Goal: Task Accomplishment & Management: Use online tool/utility

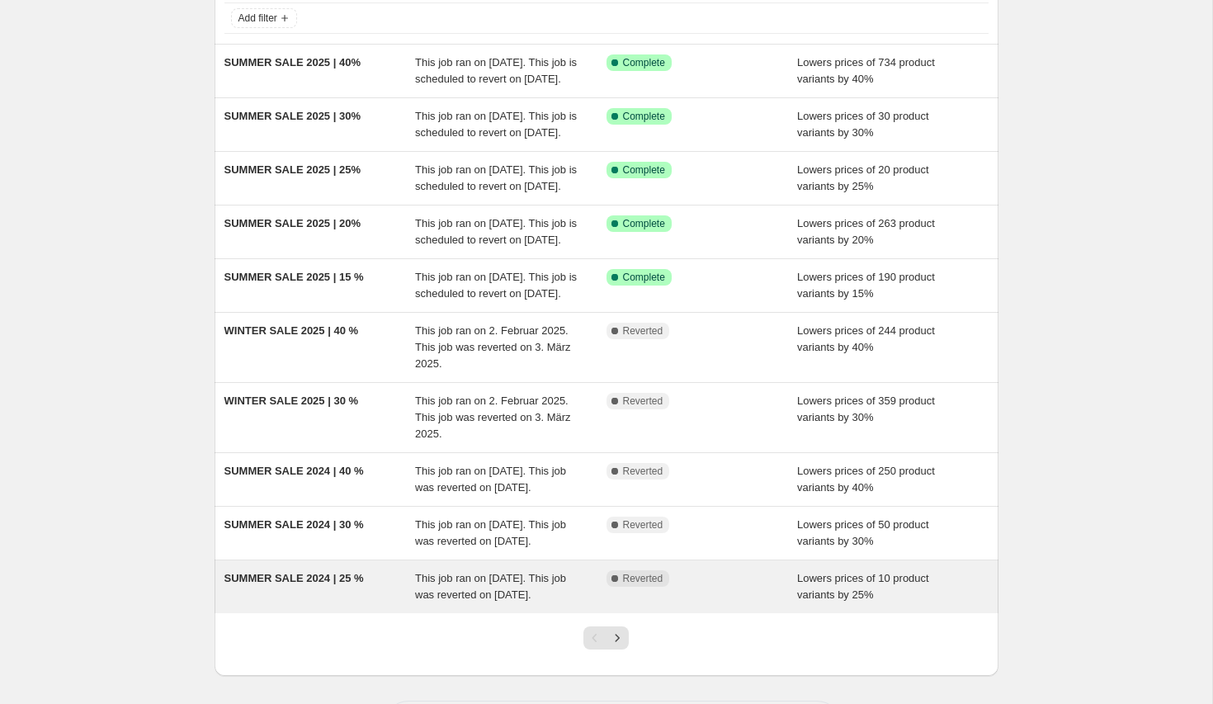
scroll to position [93, 0]
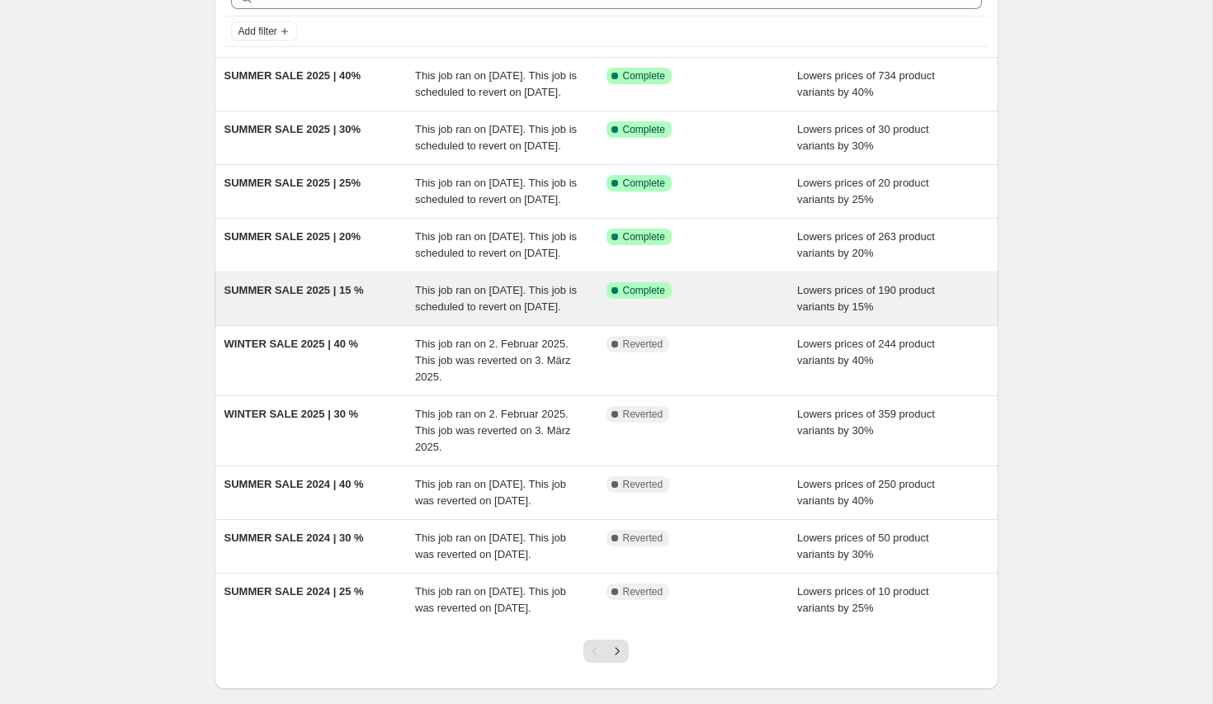
click at [329, 296] on span "SUMMER SALE 2025 | 15 %" at bounding box center [293, 290] width 139 height 12
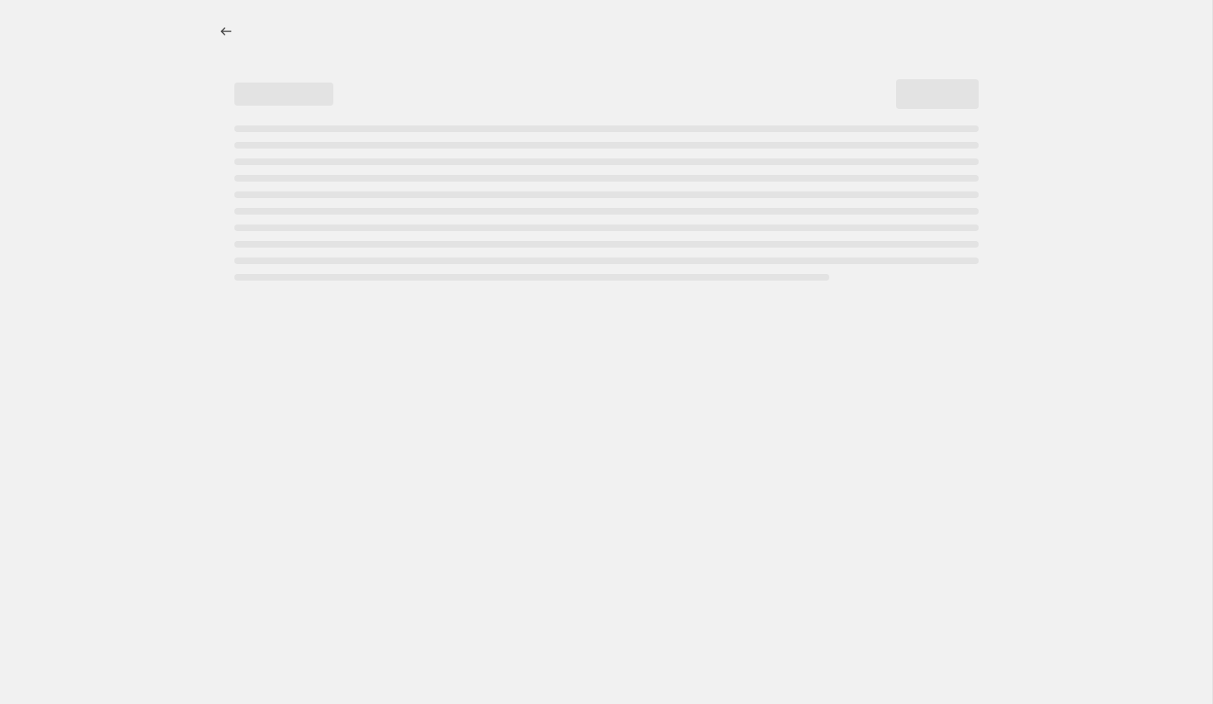
select select "percentage"
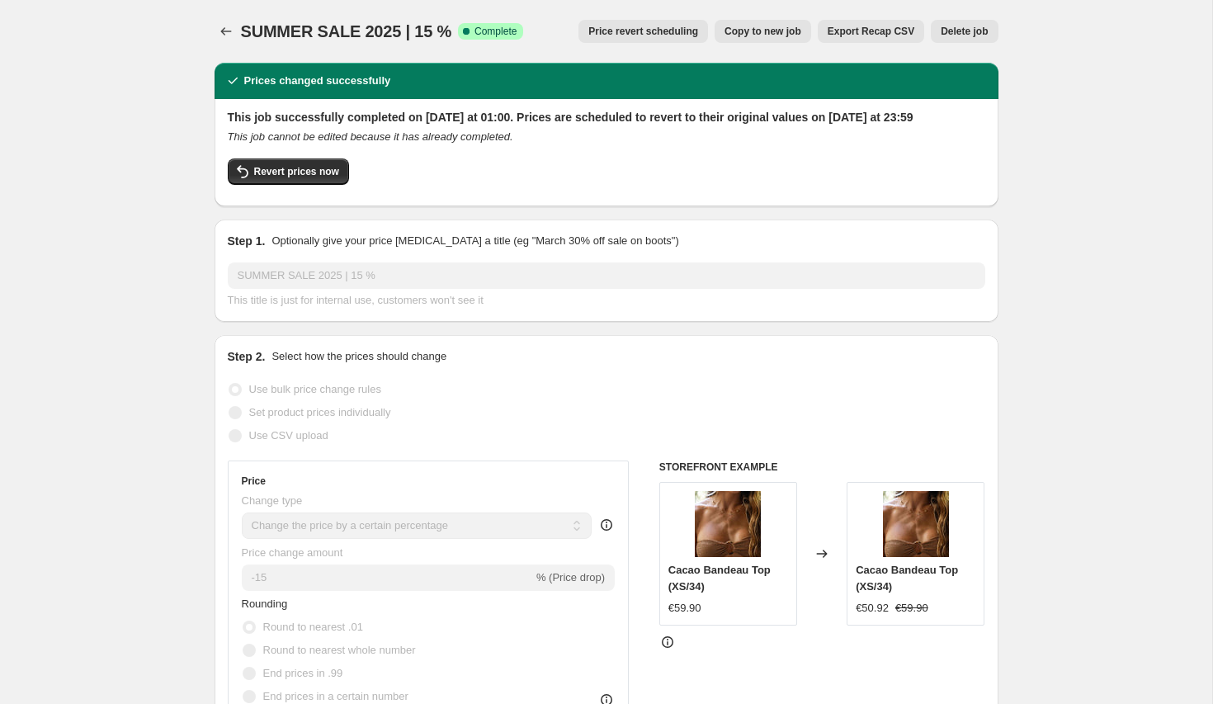
click at [604, 33] on span "Price revert scheduling" at bounding box center [643, 31] width 110 height 13
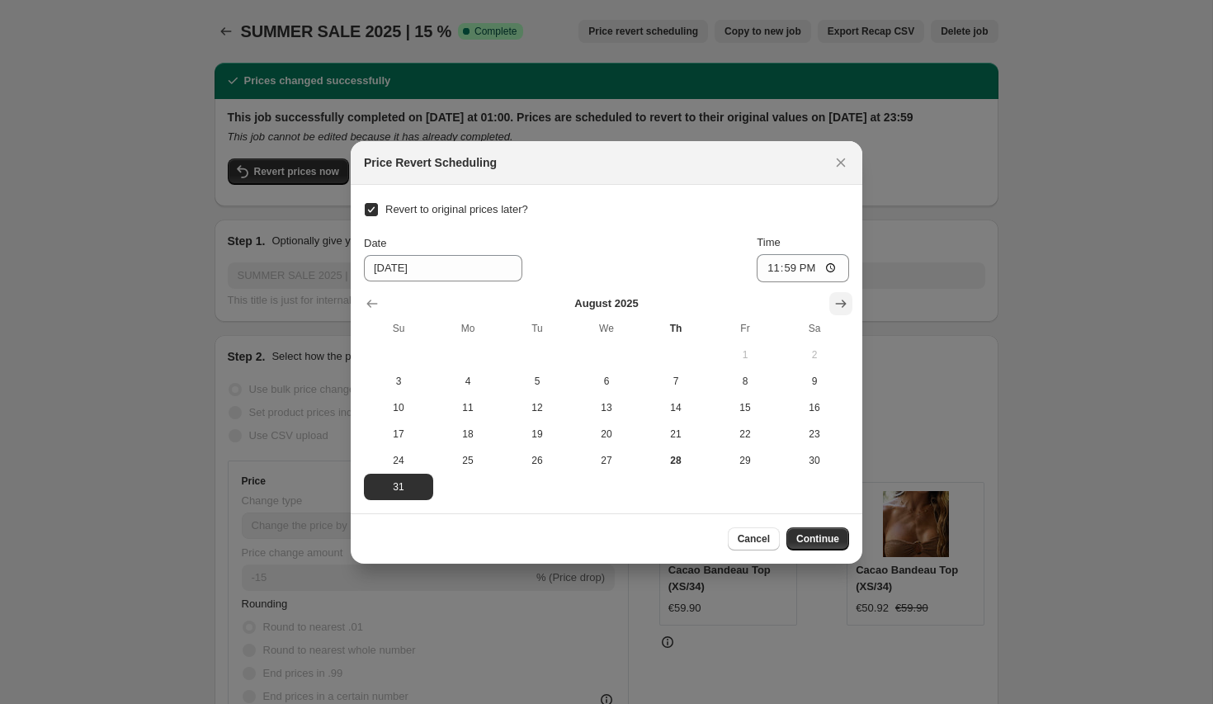
click at [837, 298] on icon "Show next month, September 2025" at bounding box center [841, 303] width 17 height 17
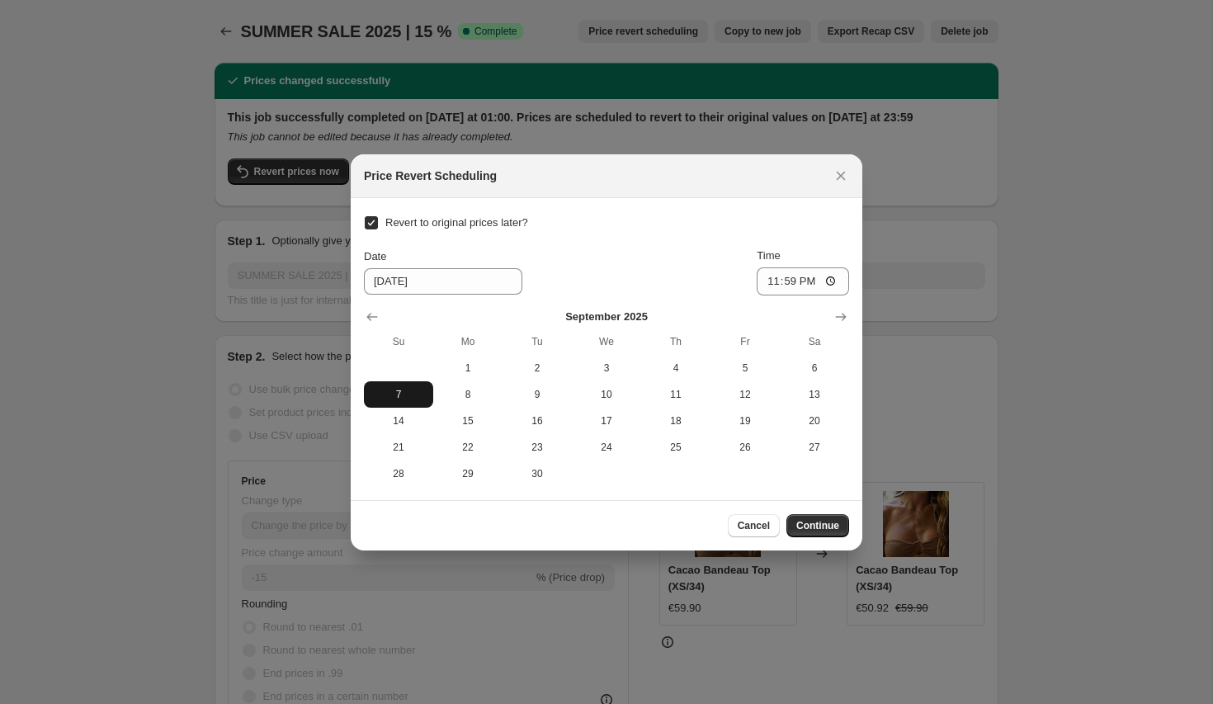
click at [400, 390] on span "7" at bounding box center [398, 394] width 56 height 13
type input "[DATE]"
click at [801, 523] on span "Continue" at bounding box center [817, 525] width 43 height 13
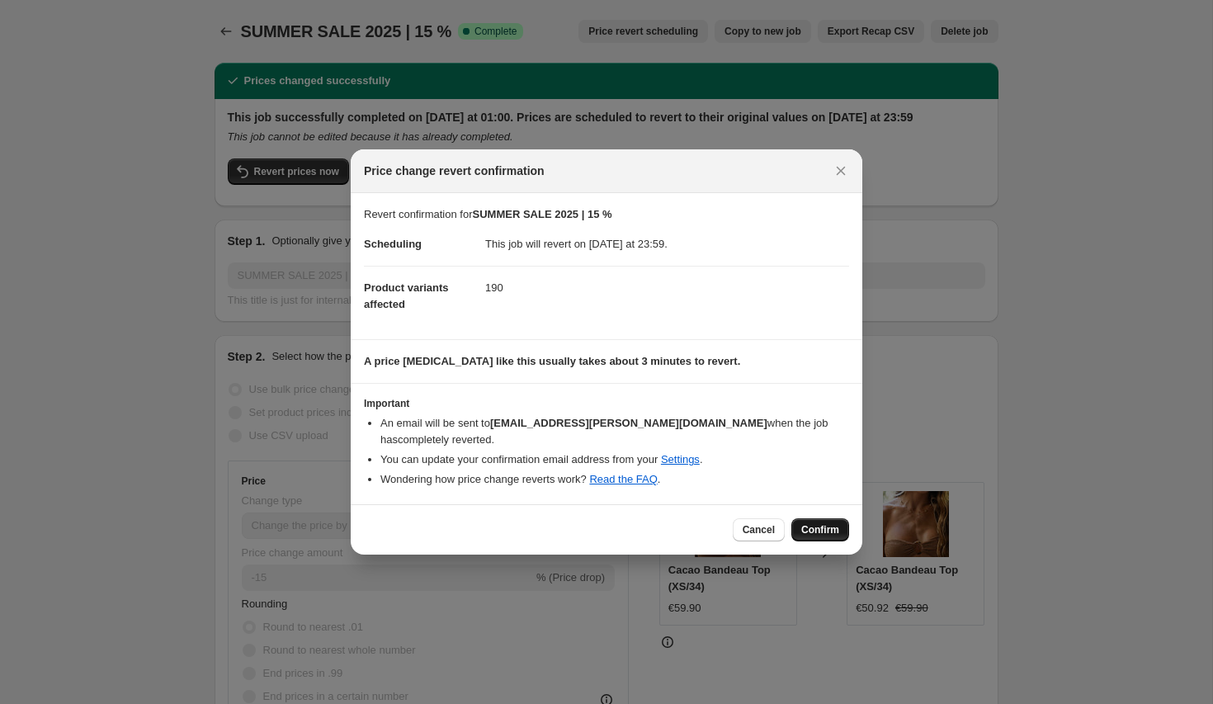
click at [822, 523] on span "Confirm" at bounding box center [820, 529] width 38 height 13
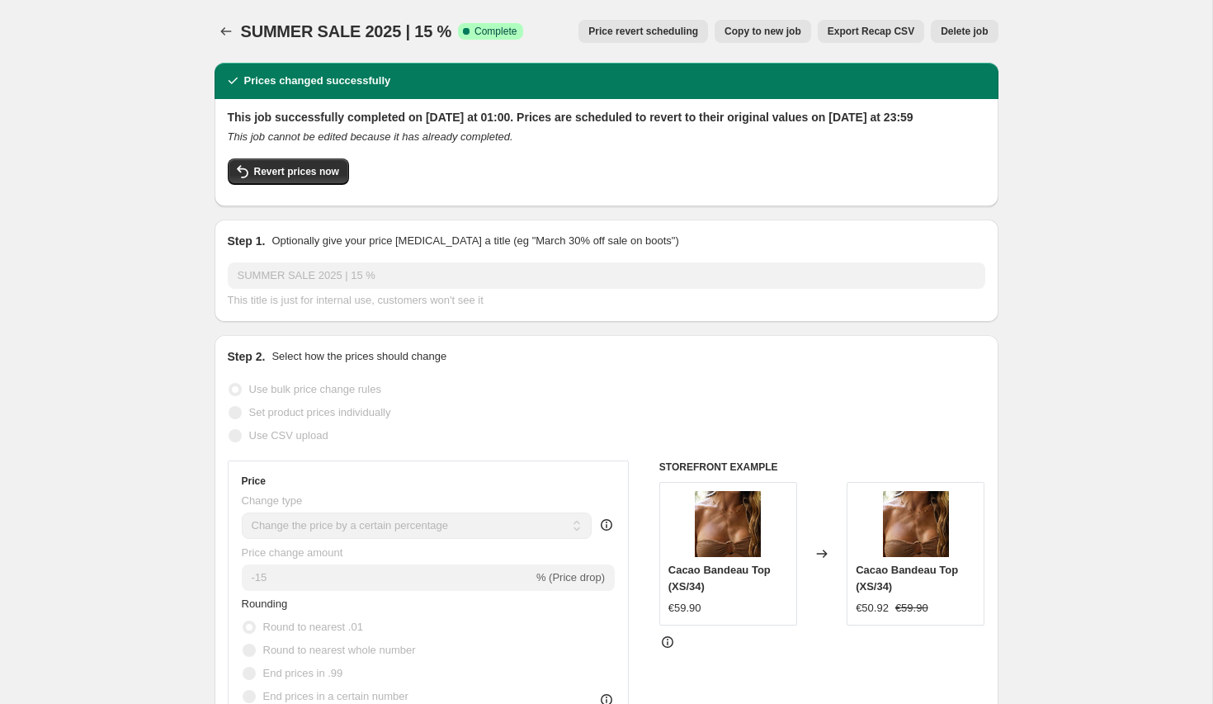
click at [643, 39] on button "Price revert scheduling" at bounding box center [643, 31] width 130 height 23
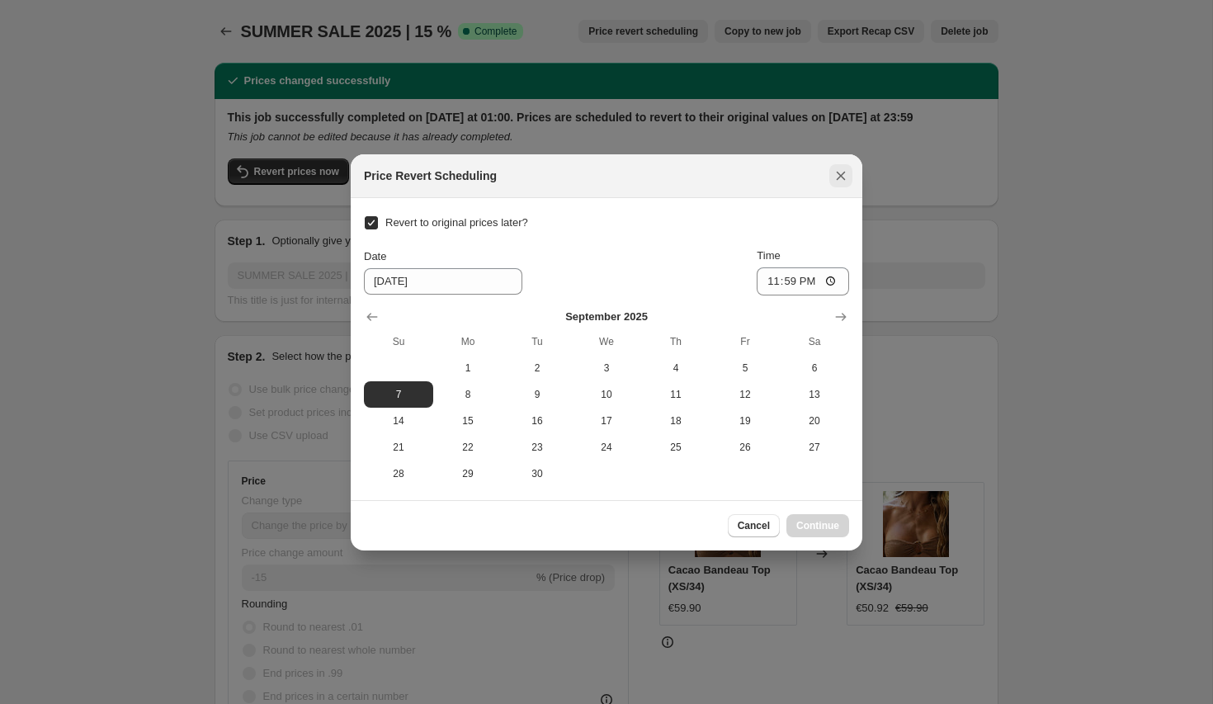
click at [840, 177] on icon "Close" at bounding box center [841, 176] width 17 height 17
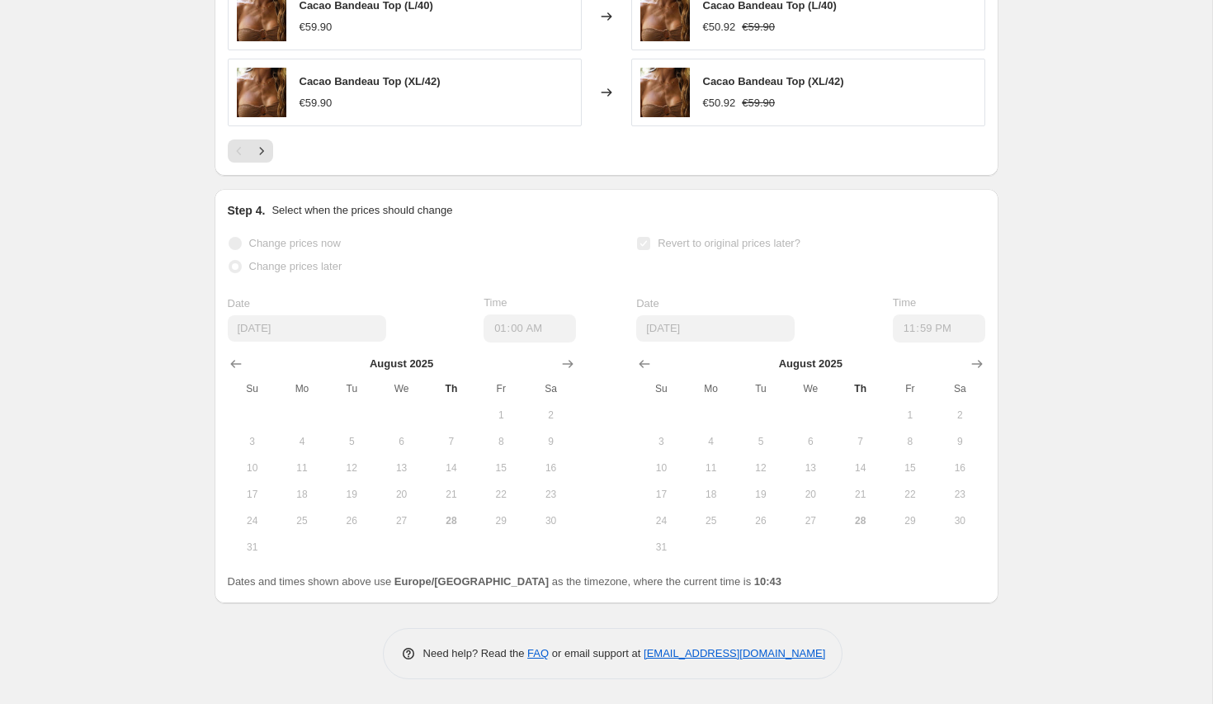
scroll to position [2922, 0]
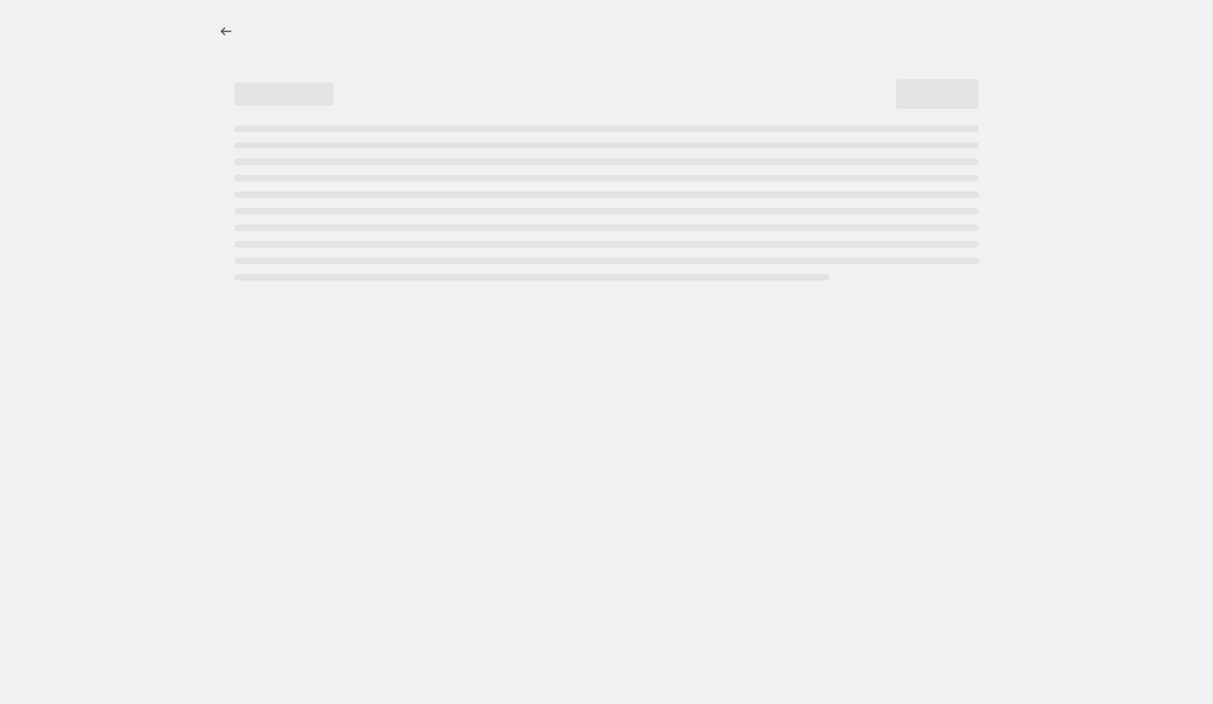
select select "percentage"
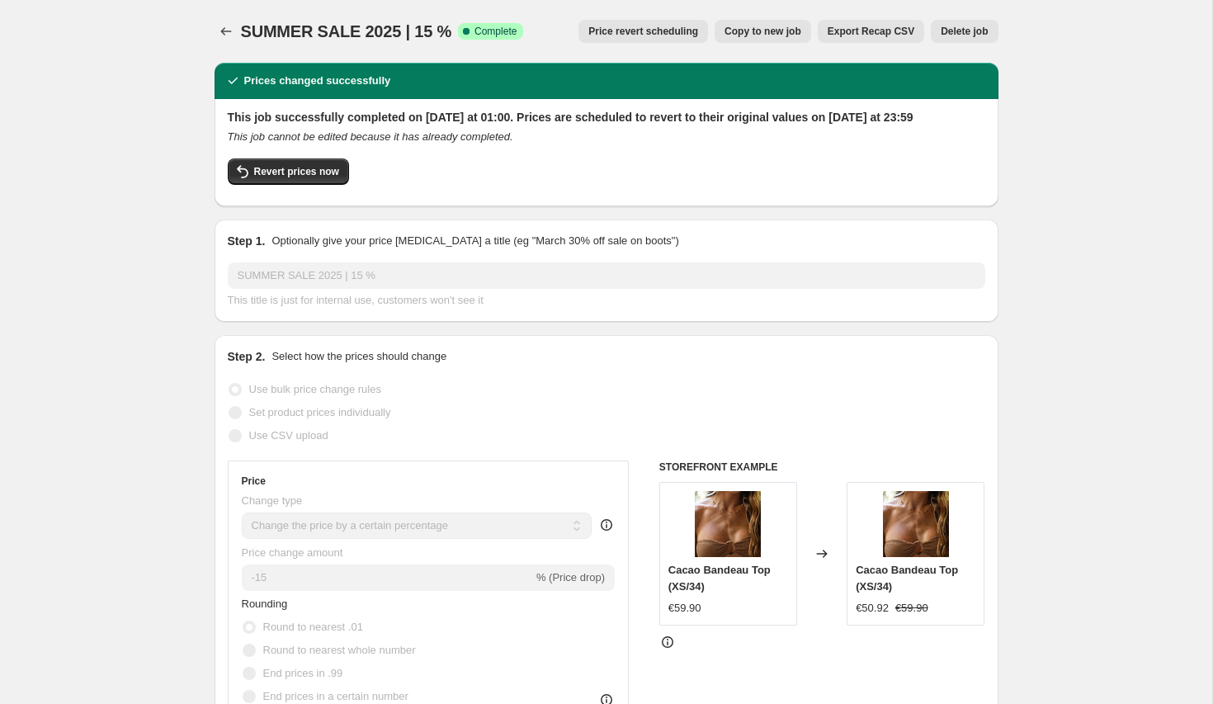
click at [228, 43] on div "SUMMER SALE 2025 | 15 %. This page is ready SUMMER SALE 2025 | 15 % Success Com…" at bounding box center [607, 31] width 784 height 63
click at [228, 29] on icon "Price change jobs" at bounding box center [226, 31] width 17 height 17
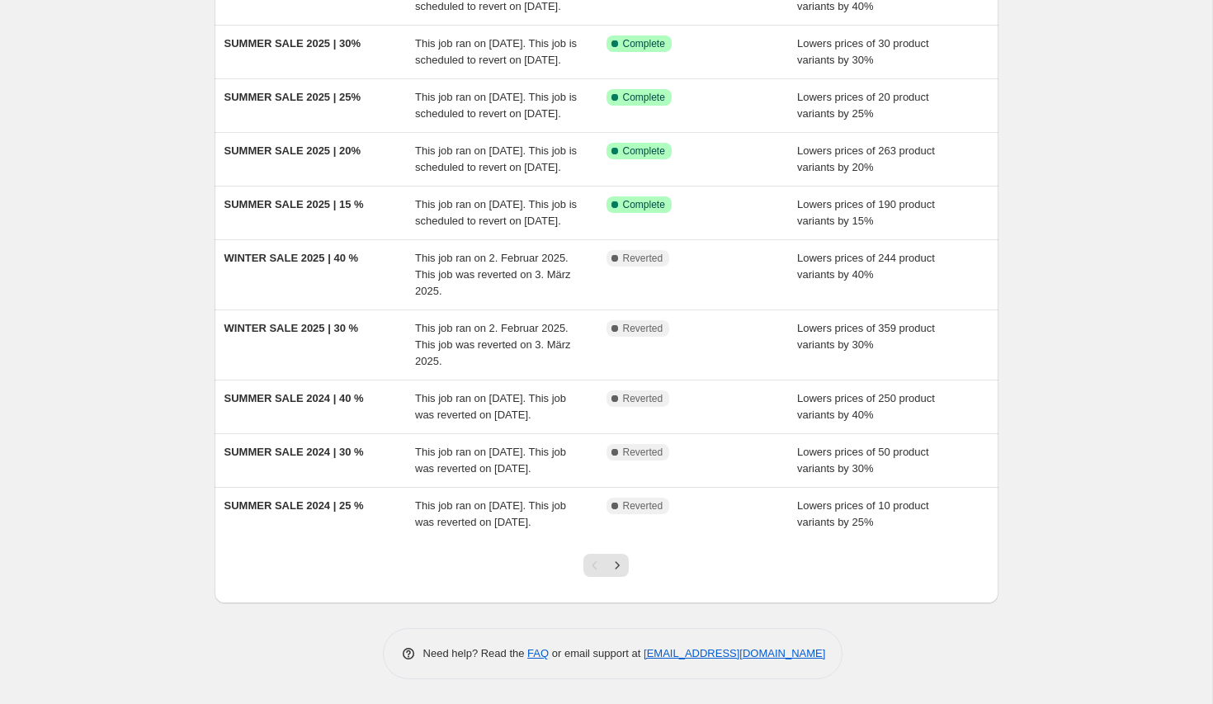
scroll to position [283, 0]
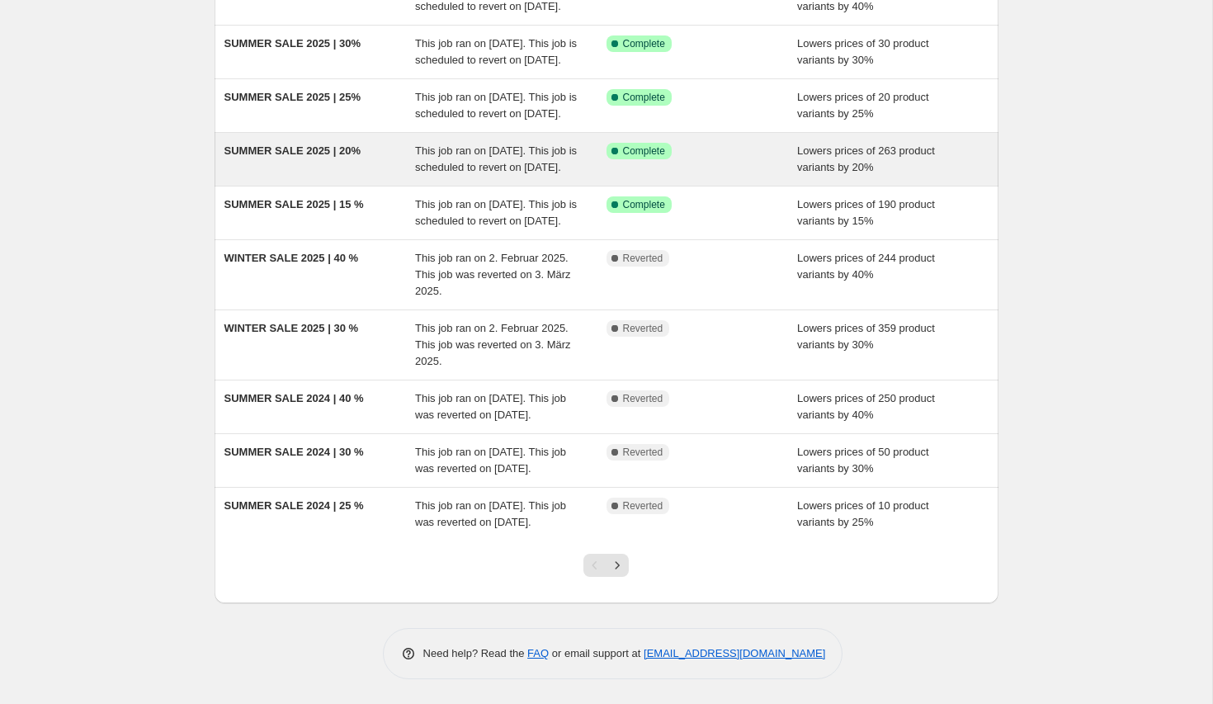
click at [332, 144] on span "SUMMER SALE 2025 | 20%" at bounding box center [292, 150] width 136 height 12
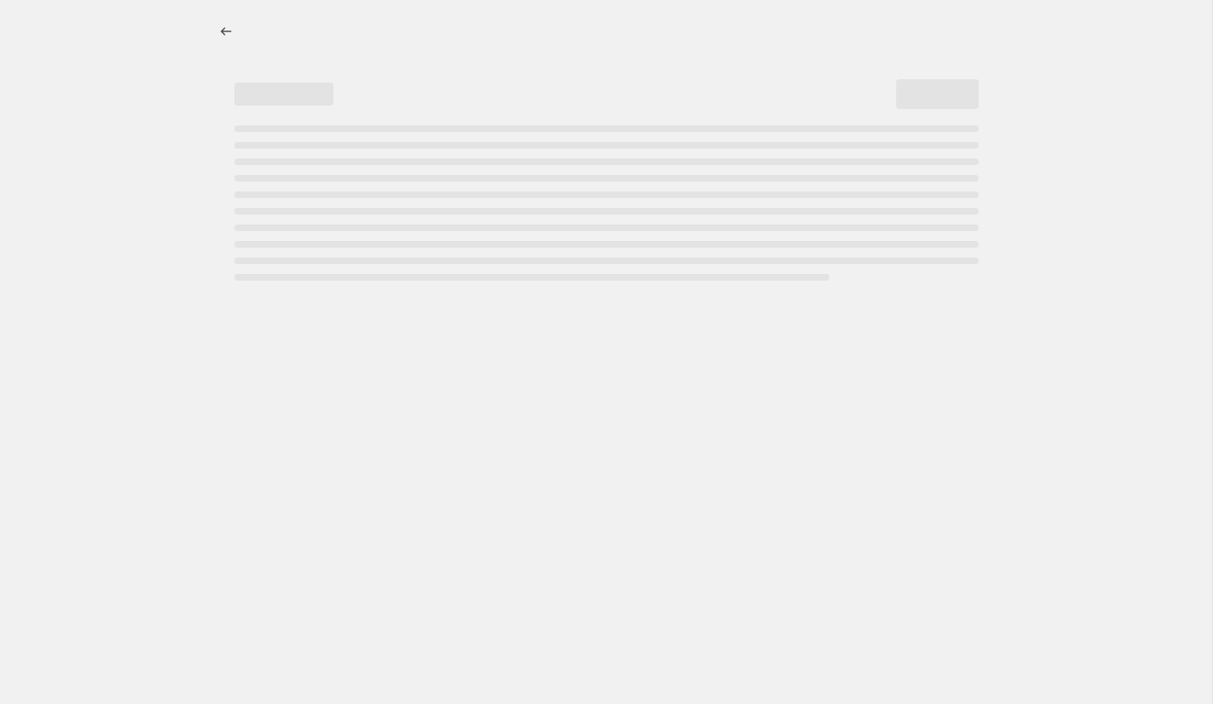
select select "percentage"
select select "collection"
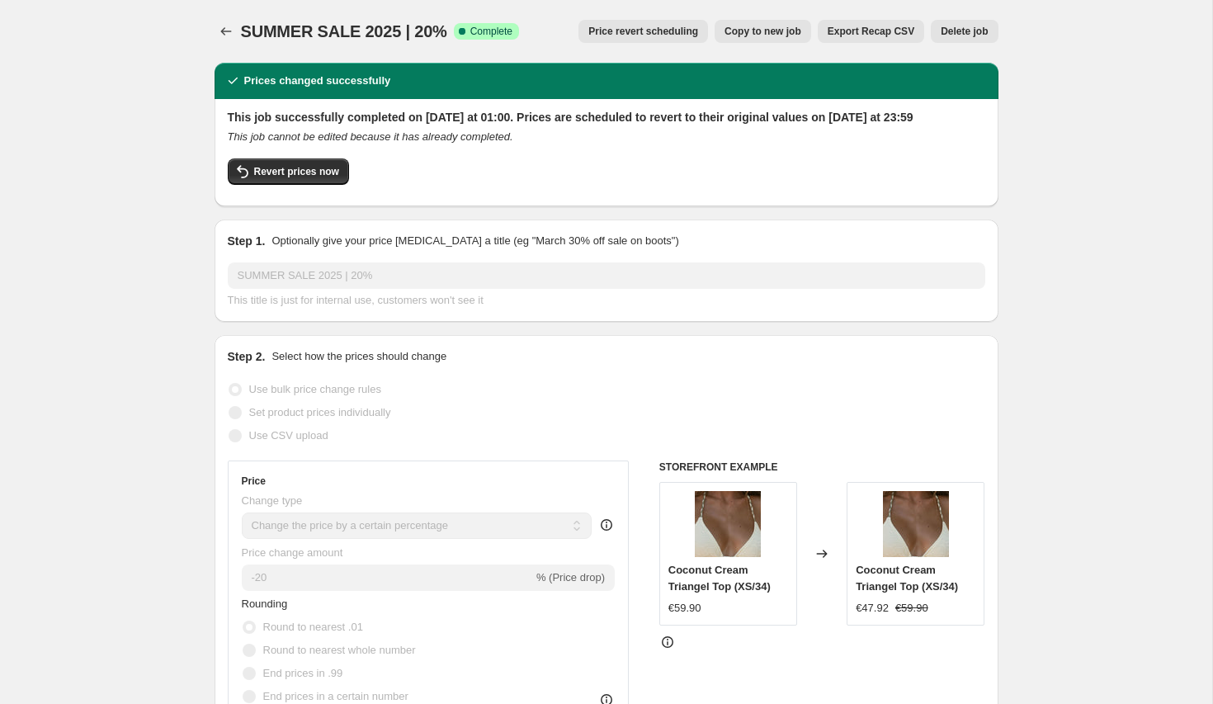
click at [643, 27] on span "Price revert scheduling" at bounding box center [643, 31] width 110 height 13
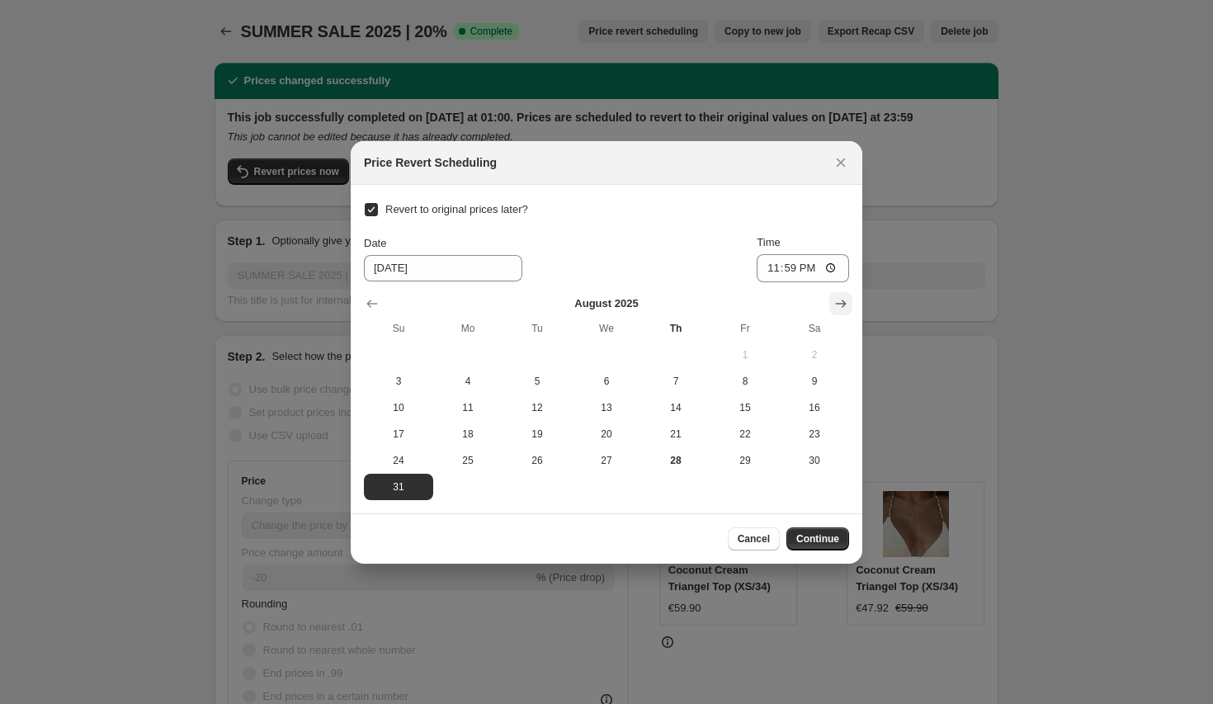
click at [837, 306] on icon "Show next month, September 2025" at bounding box center [841, 303] width 17 height 17
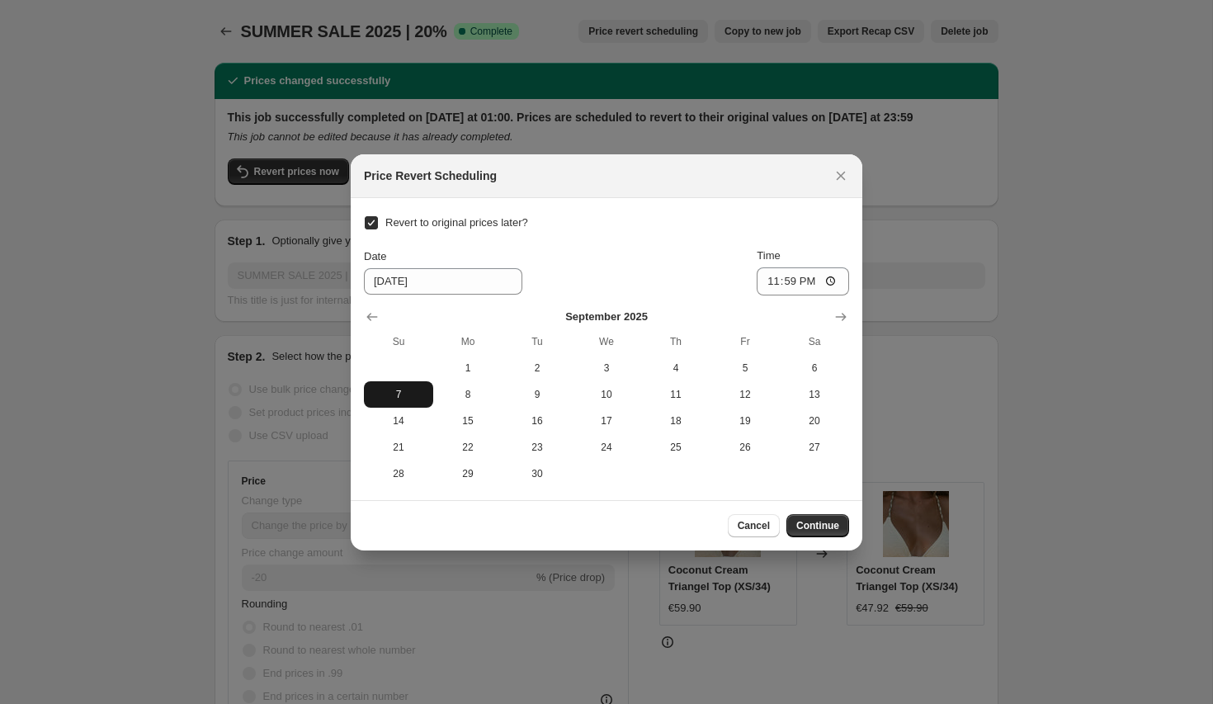
click at [390, 389] on span "7" at bounding box center [398, 394] width 56 height 13
type input "[DATE]"
click at [828, 536] on button "Continue" at bounding box center [817, 525] width 63 height 23
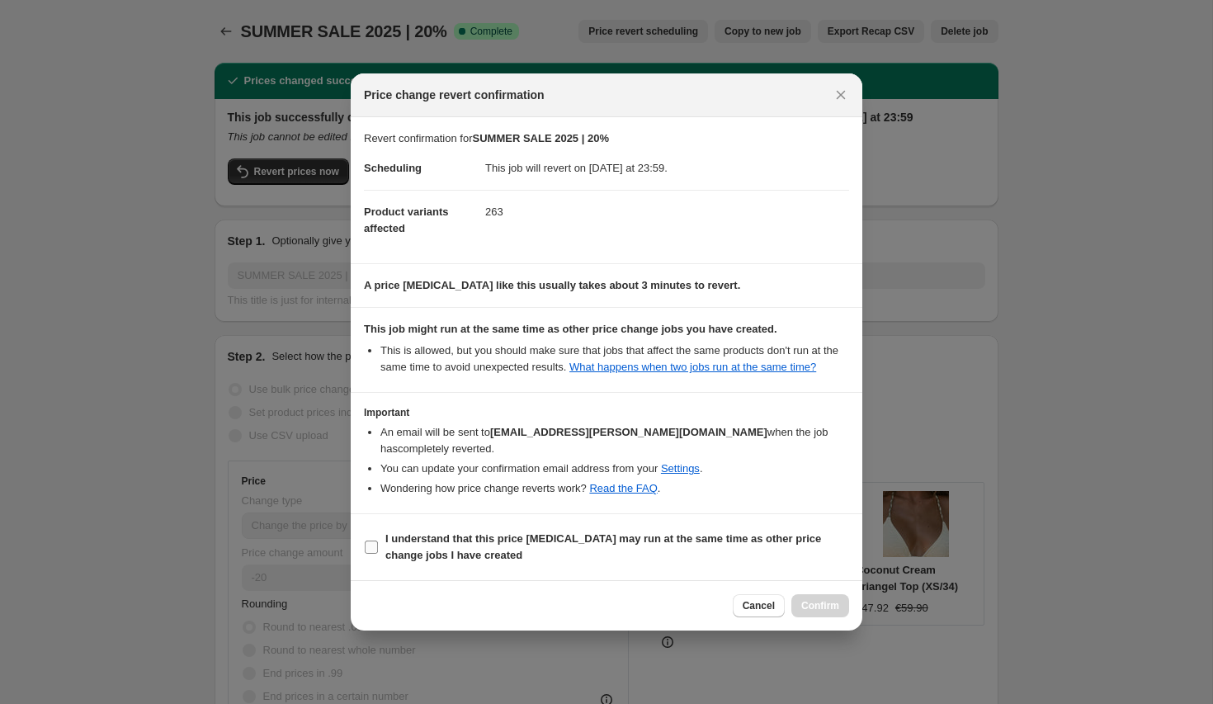
click at [738, 546] on span "I understand that this price [MEDICAL_DATA] may run at the same time as other p…" at bounding box center [617, 547] width 464 height 33
click at [378, 546] on input "I understand that this price [MEDICAL_DATA] may run at the same time as other p…" at bounding box center [371, 546] width 13 height 13
checkbox input "true"
click at [837, 614] on button "Confirm" at bounding box center [820, 605] width 58 height 23
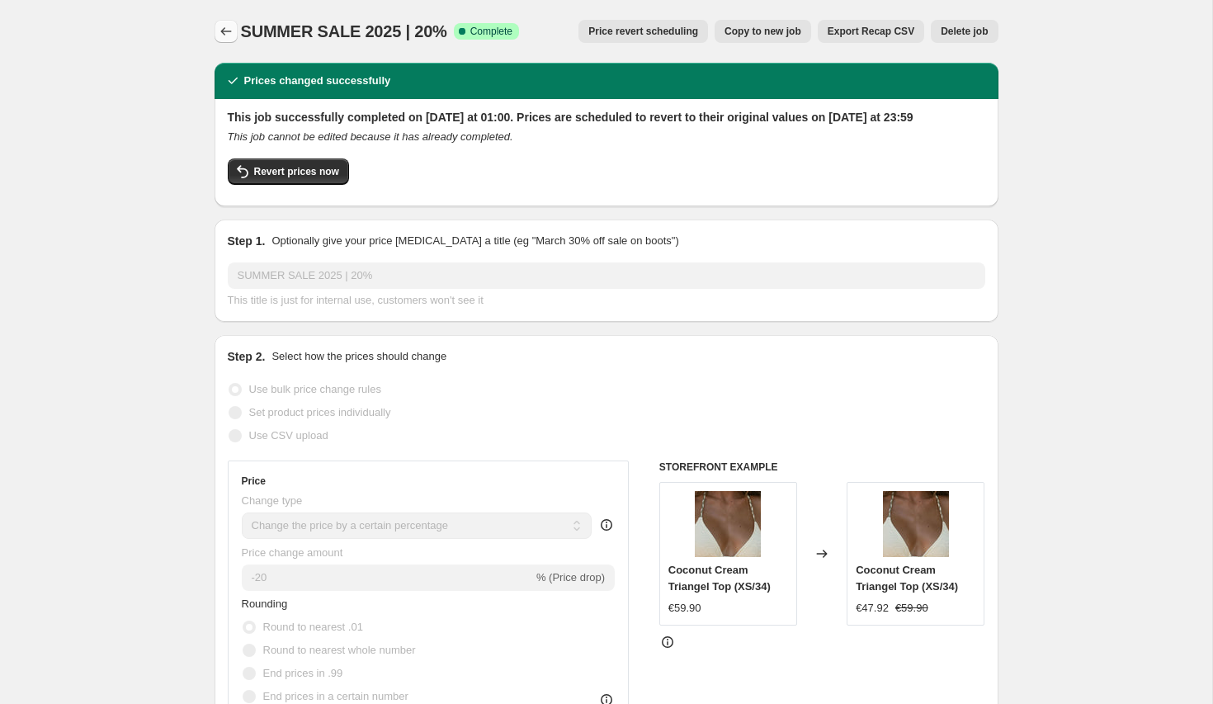
click at [221, 28] on icon "Price change jobs" at bounding box center [226, 31] width 17 height 17
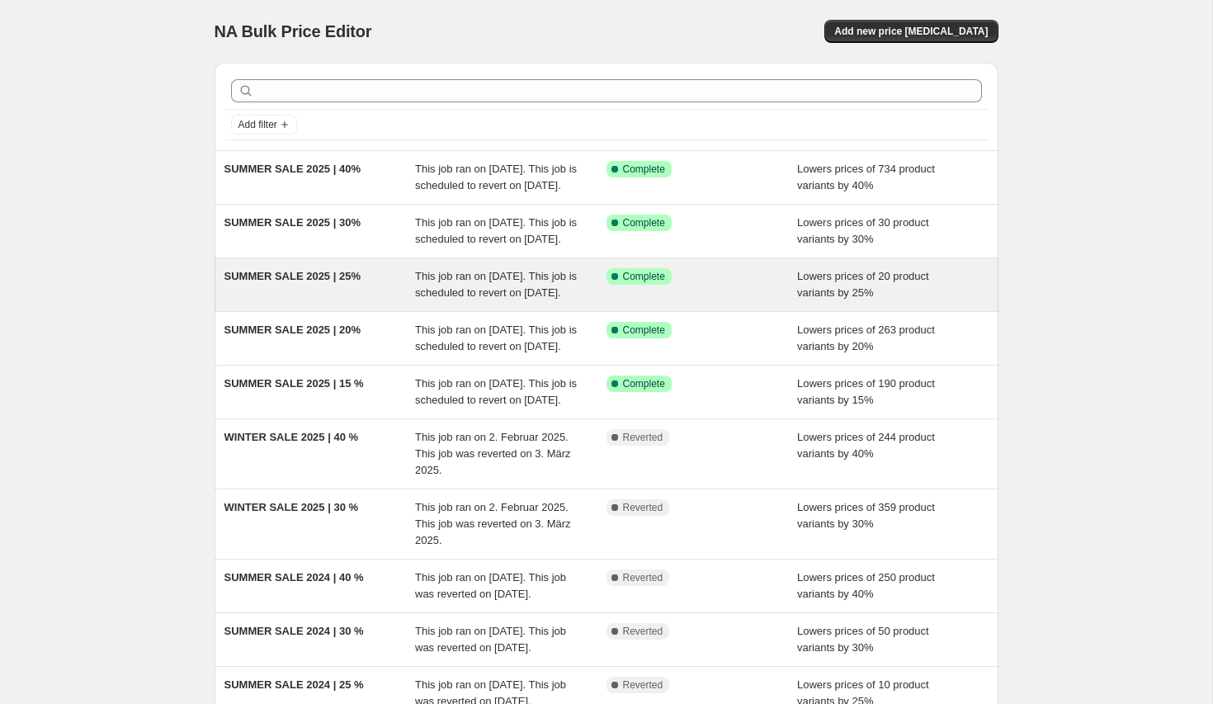
click at [309, 282] on span "SUMMER SALE 2025 | 25%" at bounding box center [292, 276] width 136 height 12
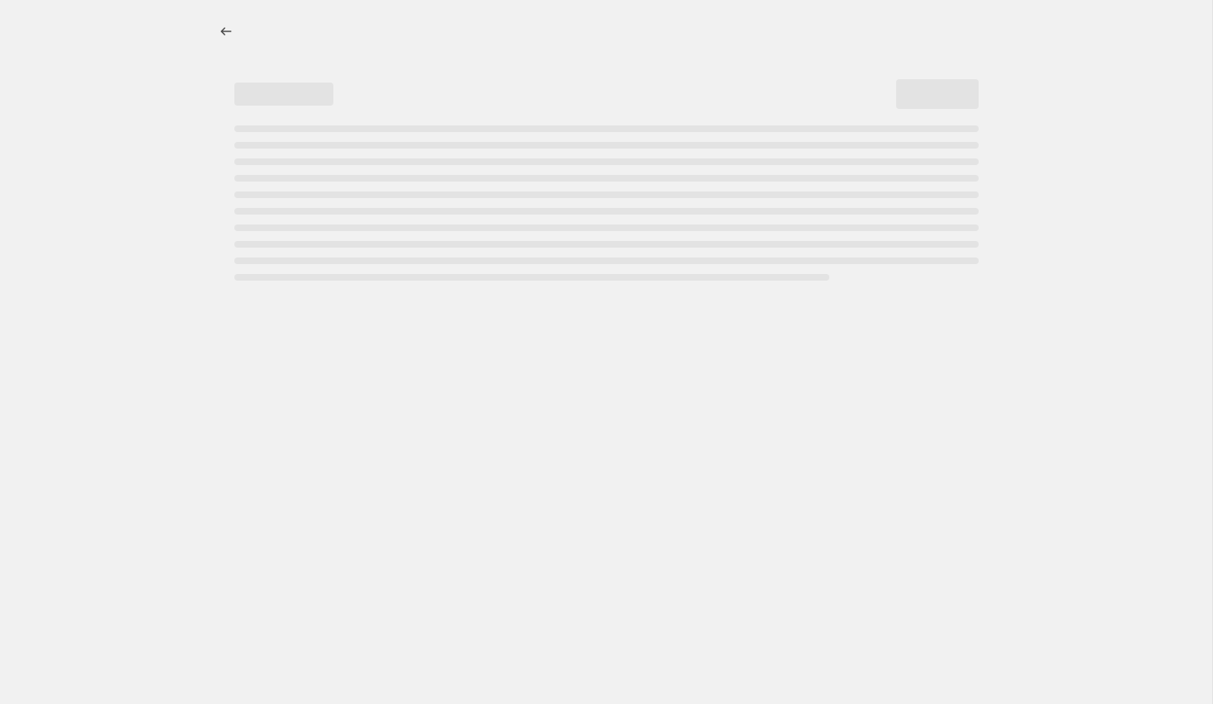
select select "percentage"
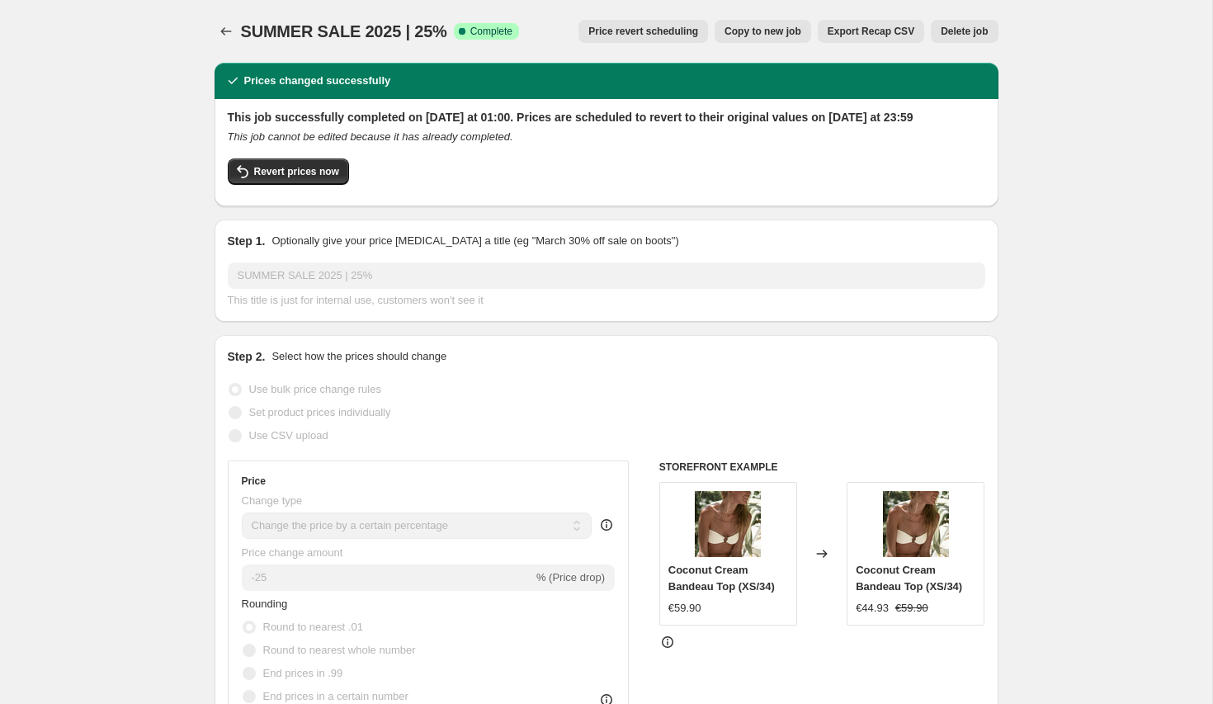
click at [634, 38] on button "Price revert scheduling" at bounding box center [643, 31] width 130 height 23
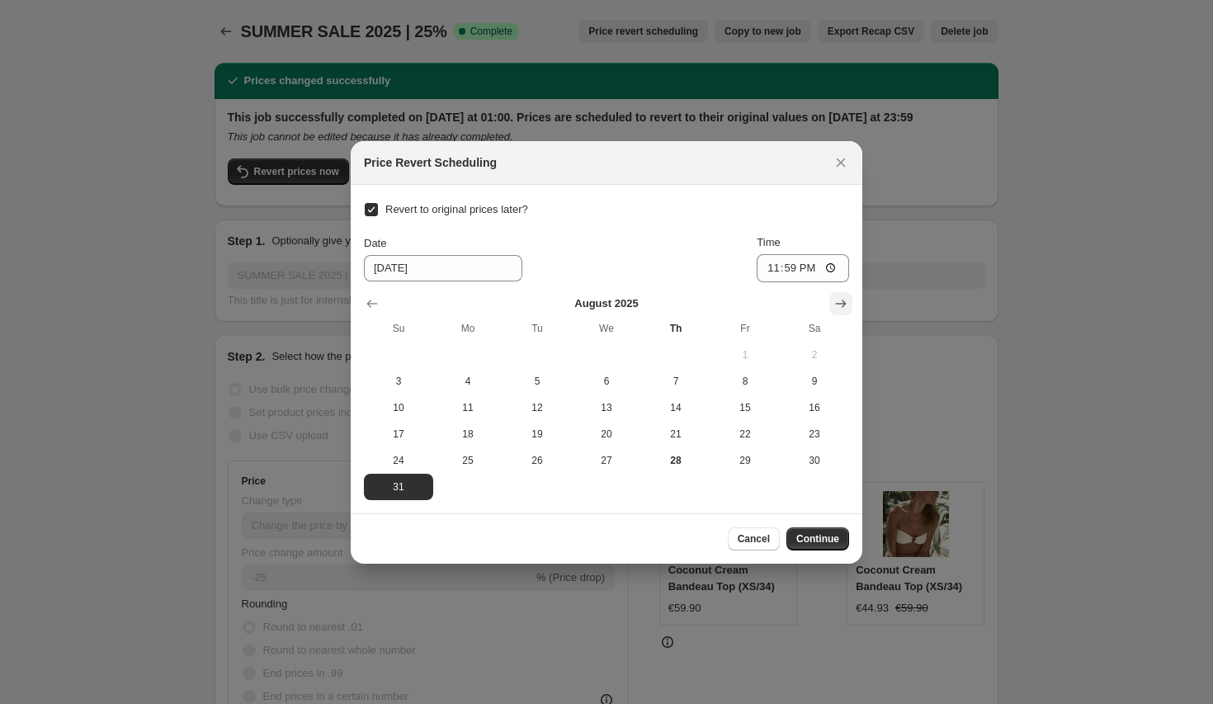
click at [835, 309] on icon "Show next month, September 2025" at bounding box center [841, 303] width 17 height 17
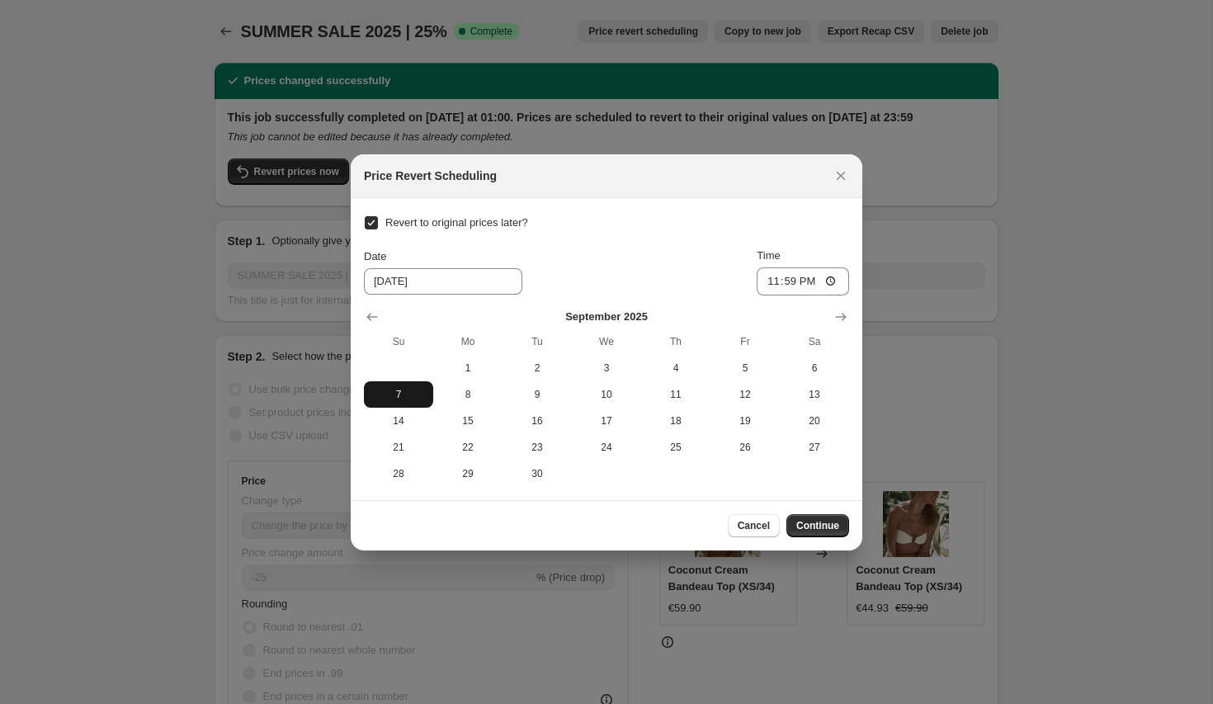
click at [410, 390] on span "7" at bounding box center [398, 394] width 56 height 13
type input "[DATE]"
click at [822, 522] on span "Continue" at bounding box center [817, 525] width 43 height 13
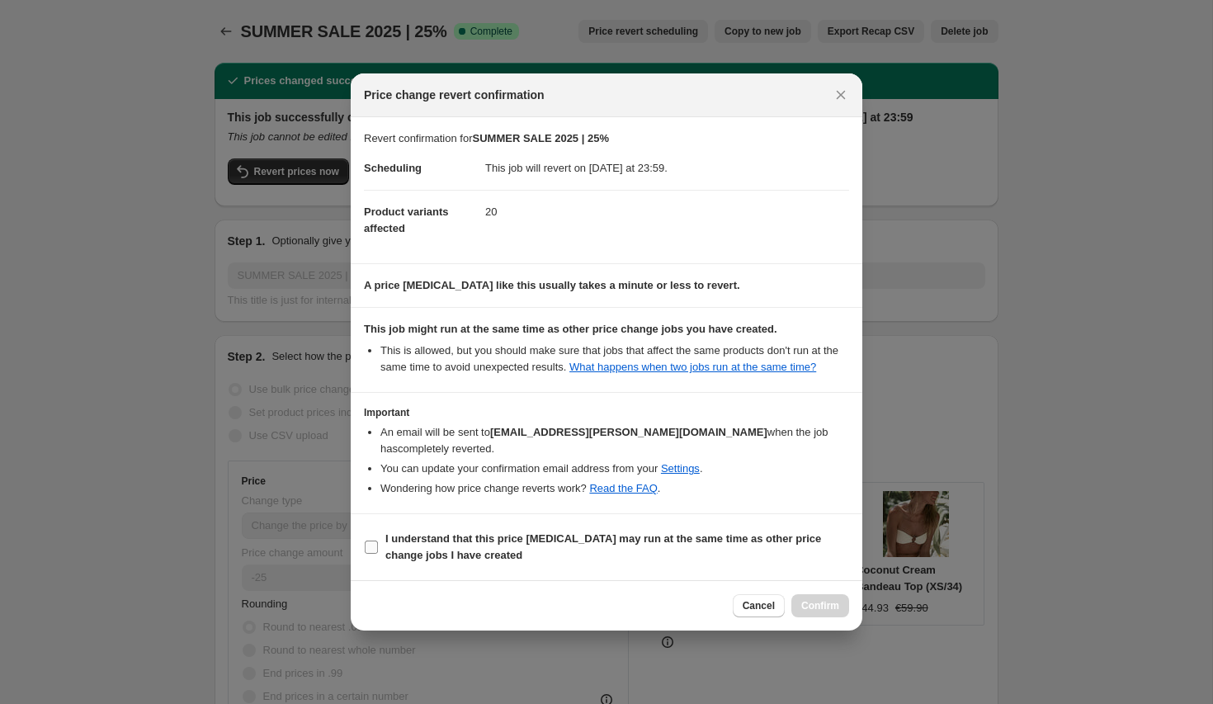
click at [474, 554] on b "I understand that this price [MEDICAL_DATA] may run at the same time as other p…" at bounding box center [603, 546] width 436 height 29
click at [378, 554] on input "I understand that this price [MEDICAL_DATA] may run at the same time as other p…" at bounding box center [371, 546] width 13 height 13
checkbox input "true"
click at [821, 601] on span "Confirm" at bounding box center [820, 605] width 38 height 13
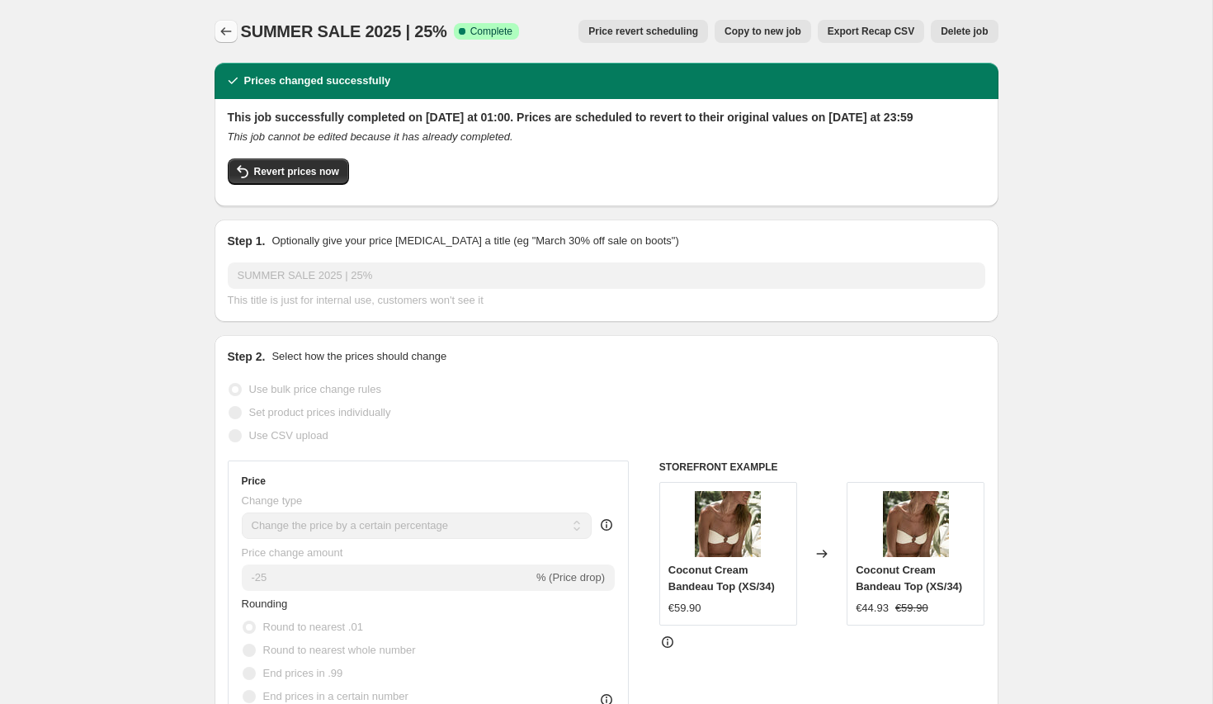
click at [226, 28] on icon "Price change jobs" at bounding box center [226, 31] width 17 height 17
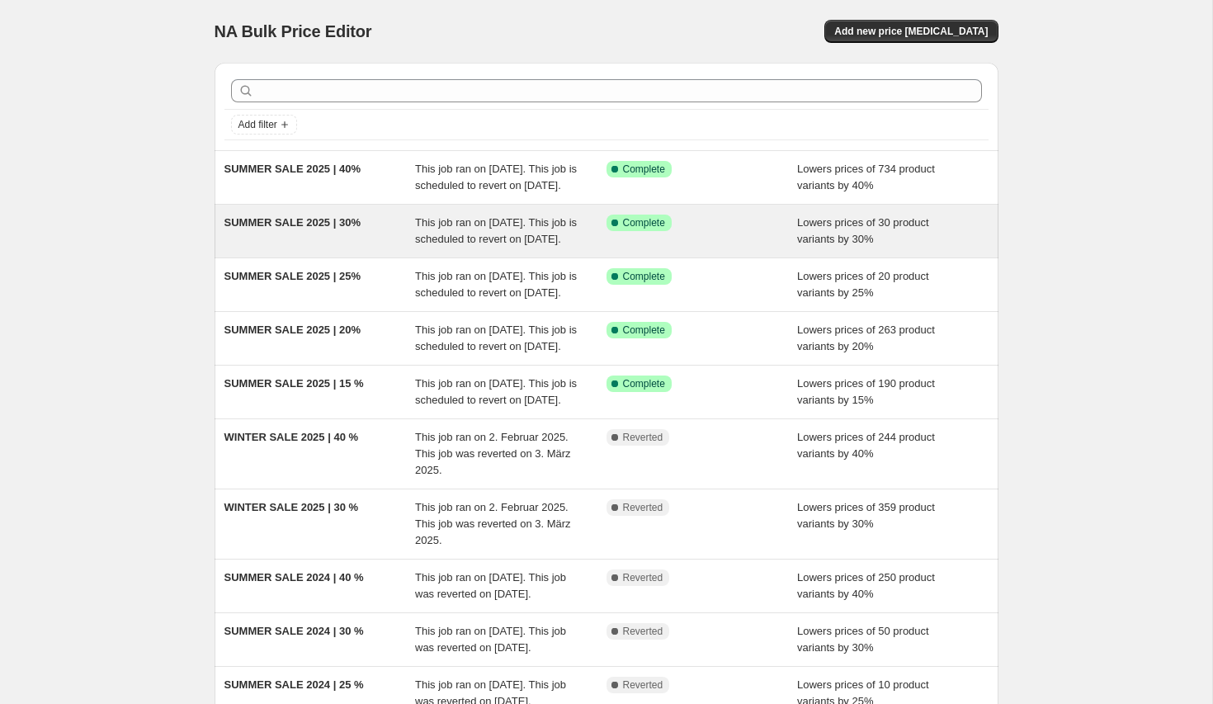
click at [294, 230] on div "SUMMER SALE 2025 | 30% This job ran on [DATE]. This job is scheduled to revert …" at bounding box center [607, 231] width 784 height 53
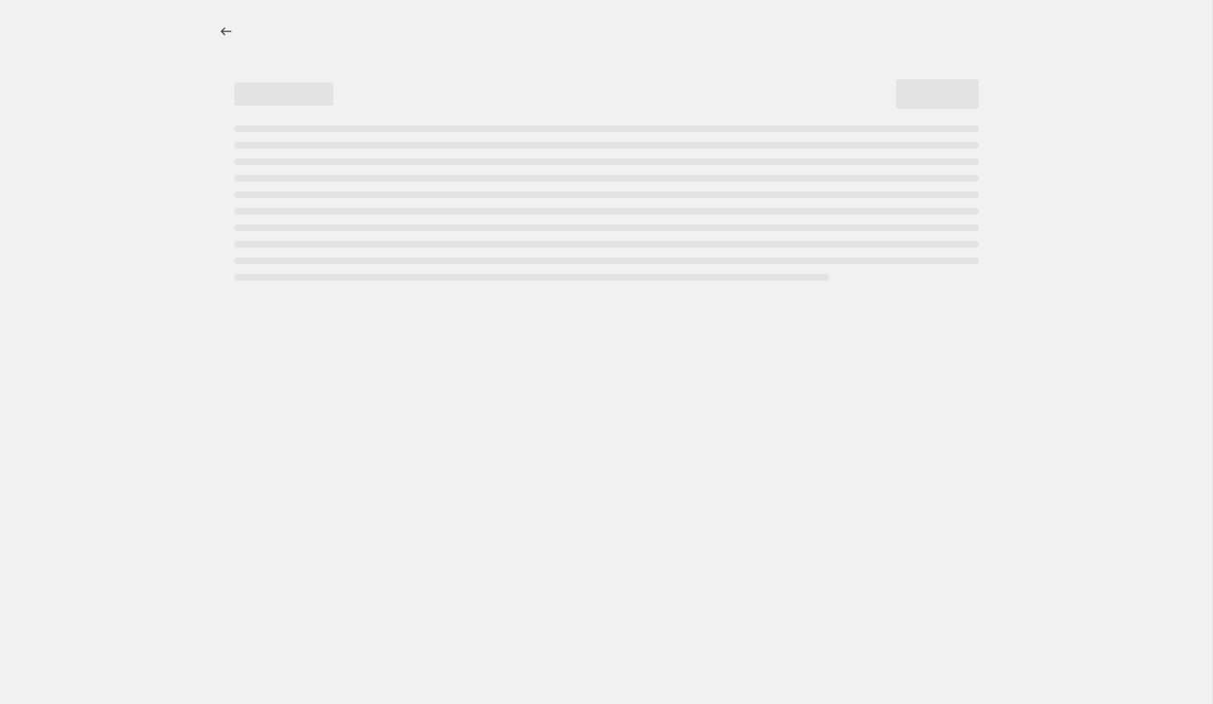
select select "percentage"
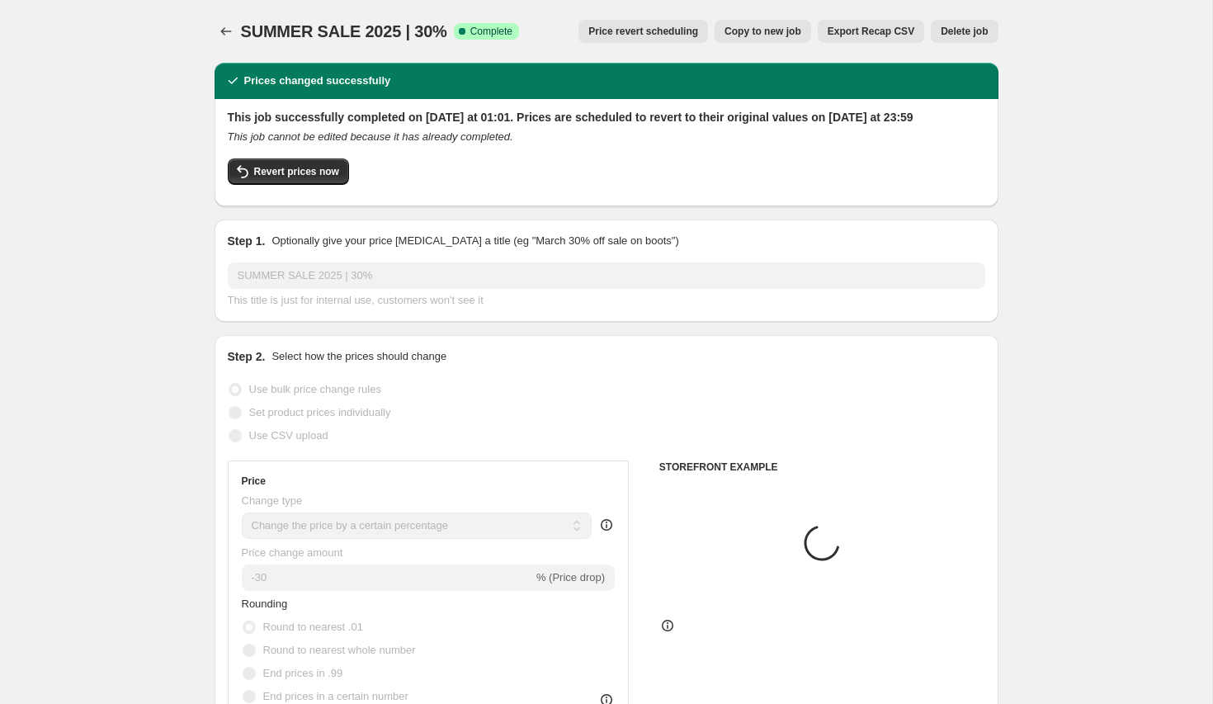
click at [629, 38] on button "Price revert scheduling" at bounding box center [643, 31] width 130 height 23
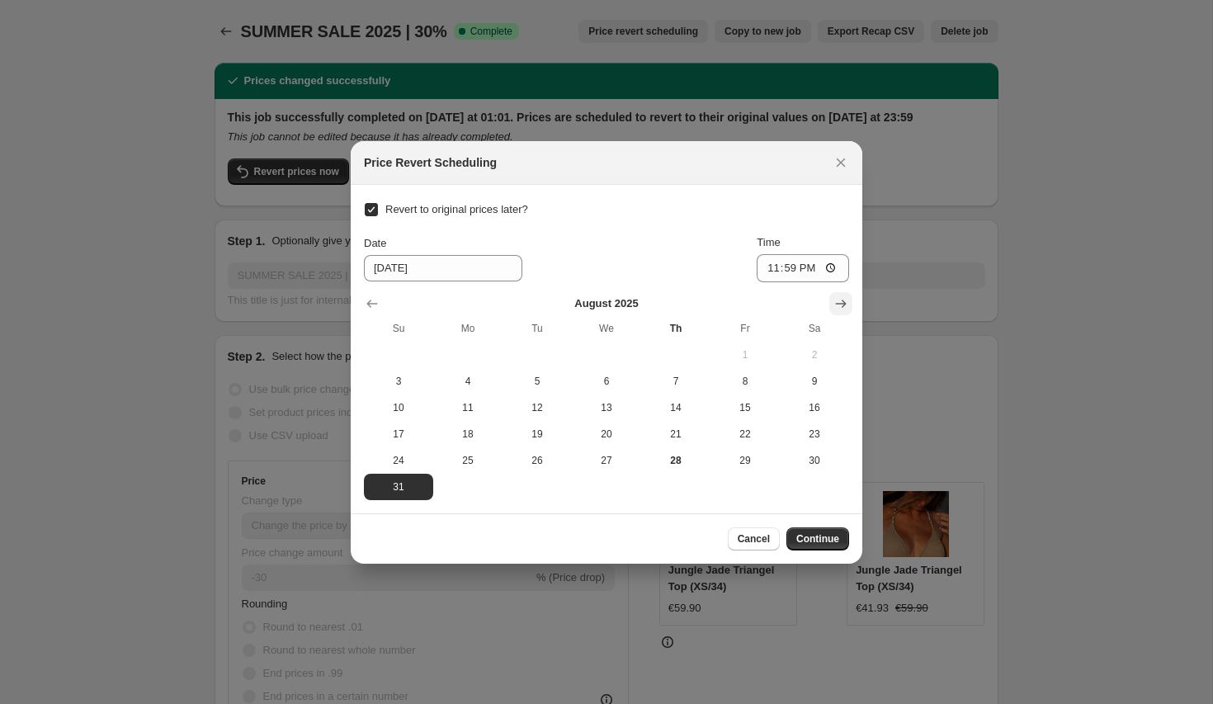
click at [838, 305] on icon "Show next month, September 2025" at bounding box center [841, 303] width 17 height 17
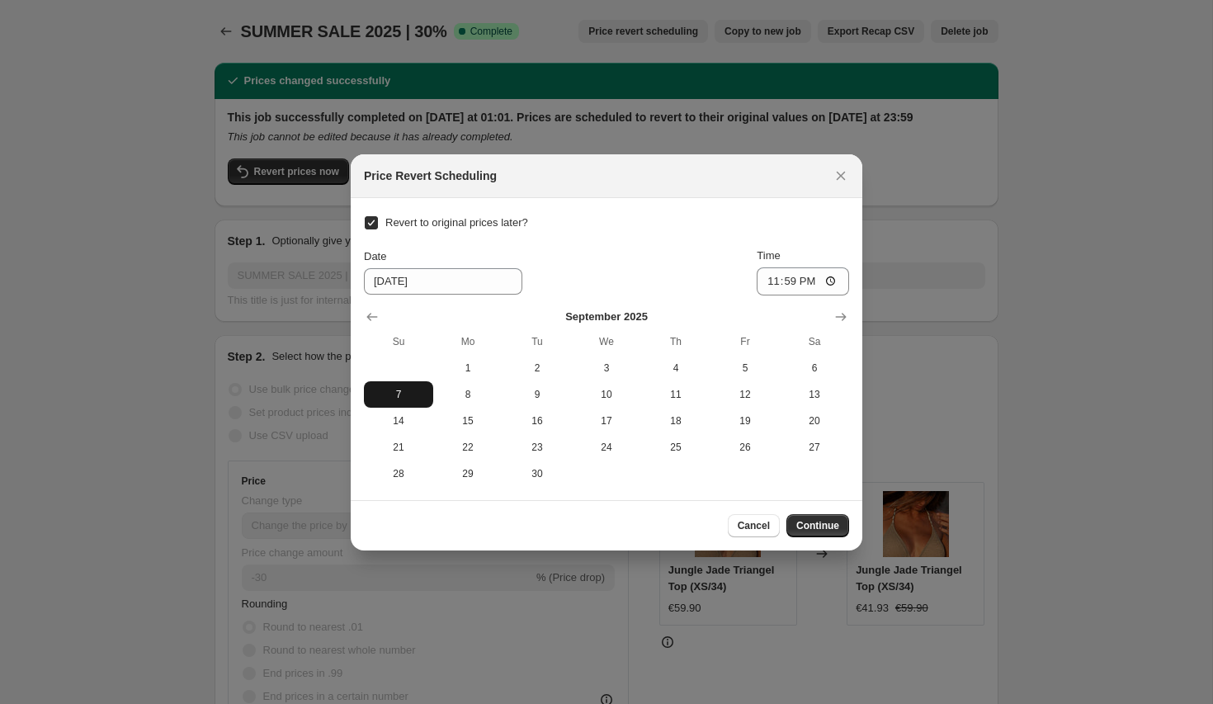
click at [406, 395] on span "7" at bounding box center [398, 394] width 56 height 13
type input "[DATE]"
click at [810, 531] on span "Continue" at bounding box center [817, 525] width 43 height 13
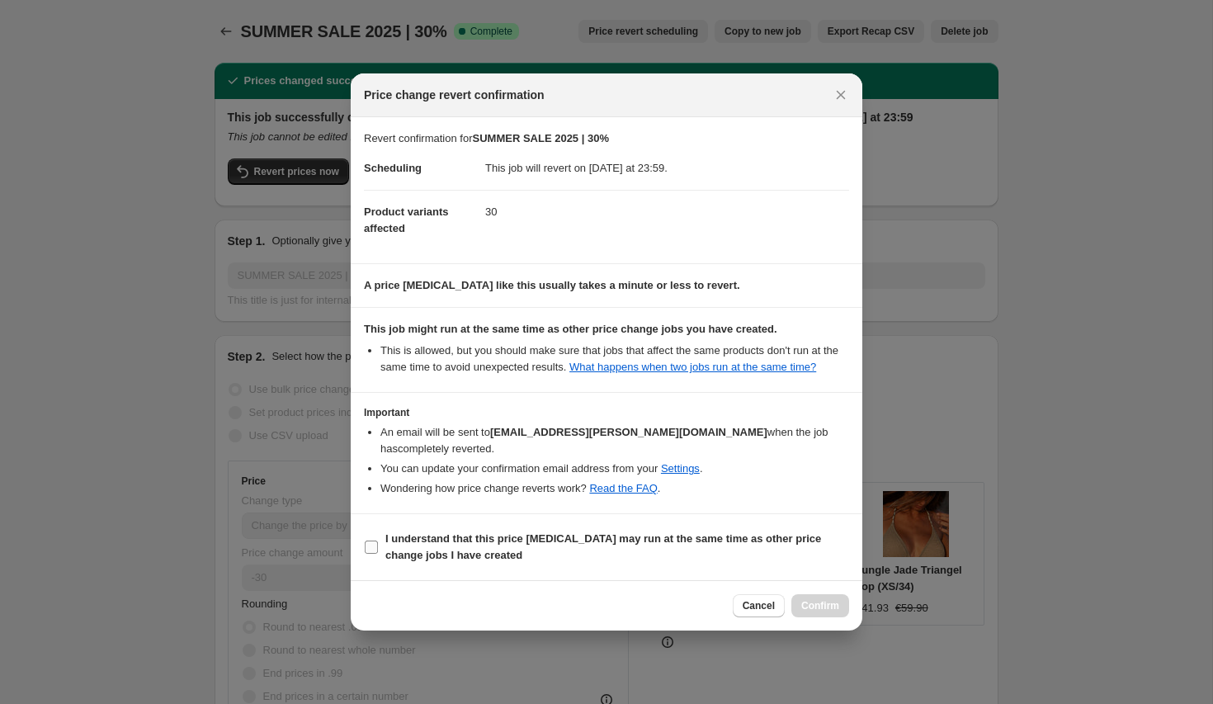
click at [456, 538] on b "I understand that this price [MEDICAL_DATA] may run at the same time as other p…" at bounding box center [603, 546] width 436 height 29
click at [378, 540] on input "I understand that this price [MEDICAL_DATA] may run at the same time as other p…" at bounding box center [371, 546] width 13 height 13
checkbox input "true"
click at [819, 607] on span "Confirm" at bounding box center [820, 605] width 38 height 13
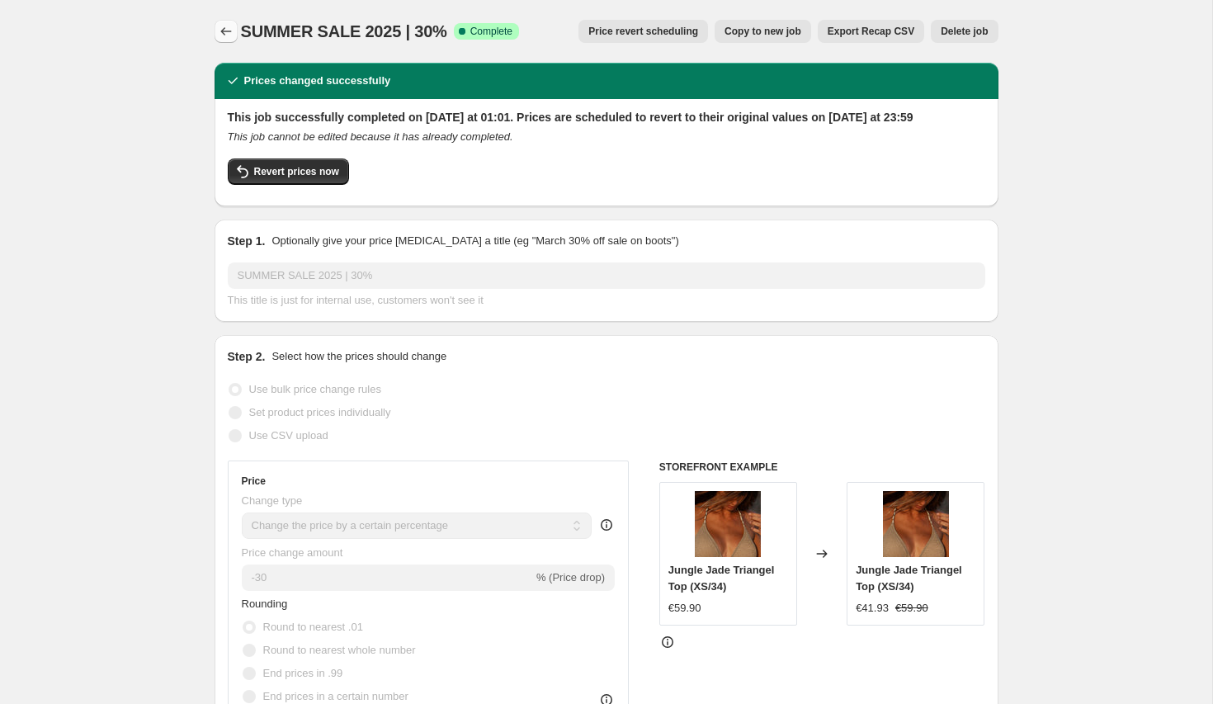
click at [223, 36] on icon "Price change jobs" at bounding box center [226, 31] width 17 height 17
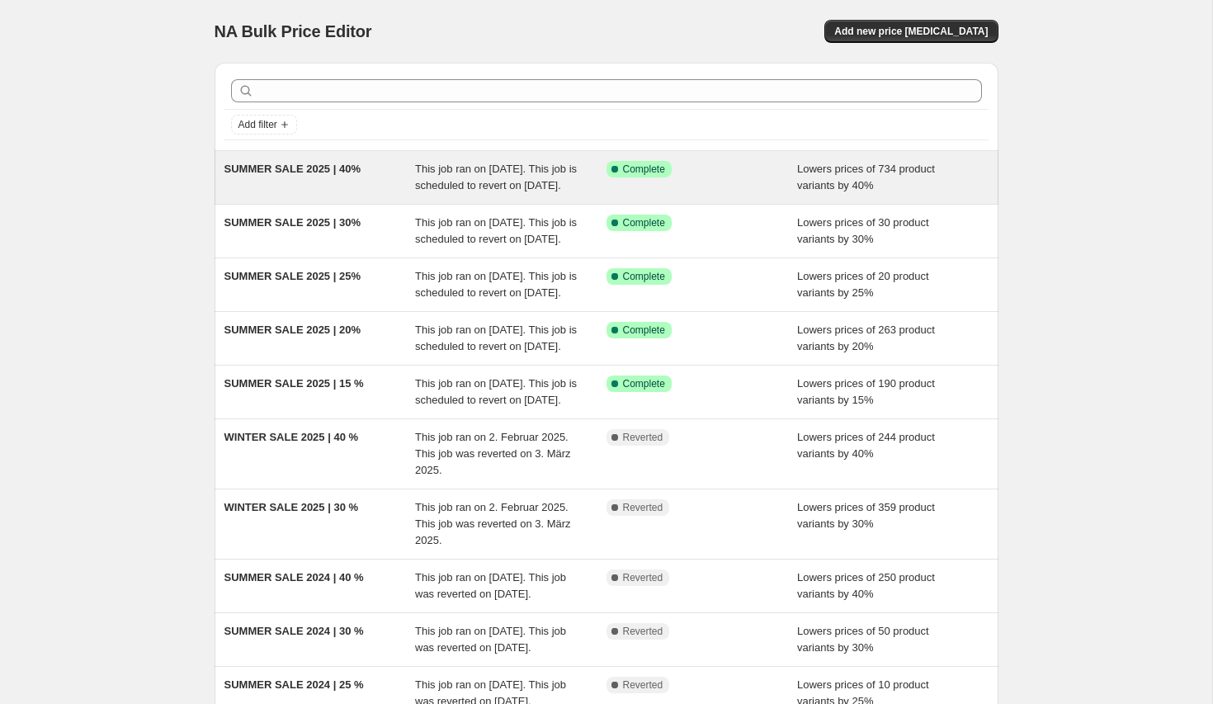
click at [325, 175] on span "SUMMER SALE 2025 | 40%" at bounding box center [292, 169] width 136 height 12
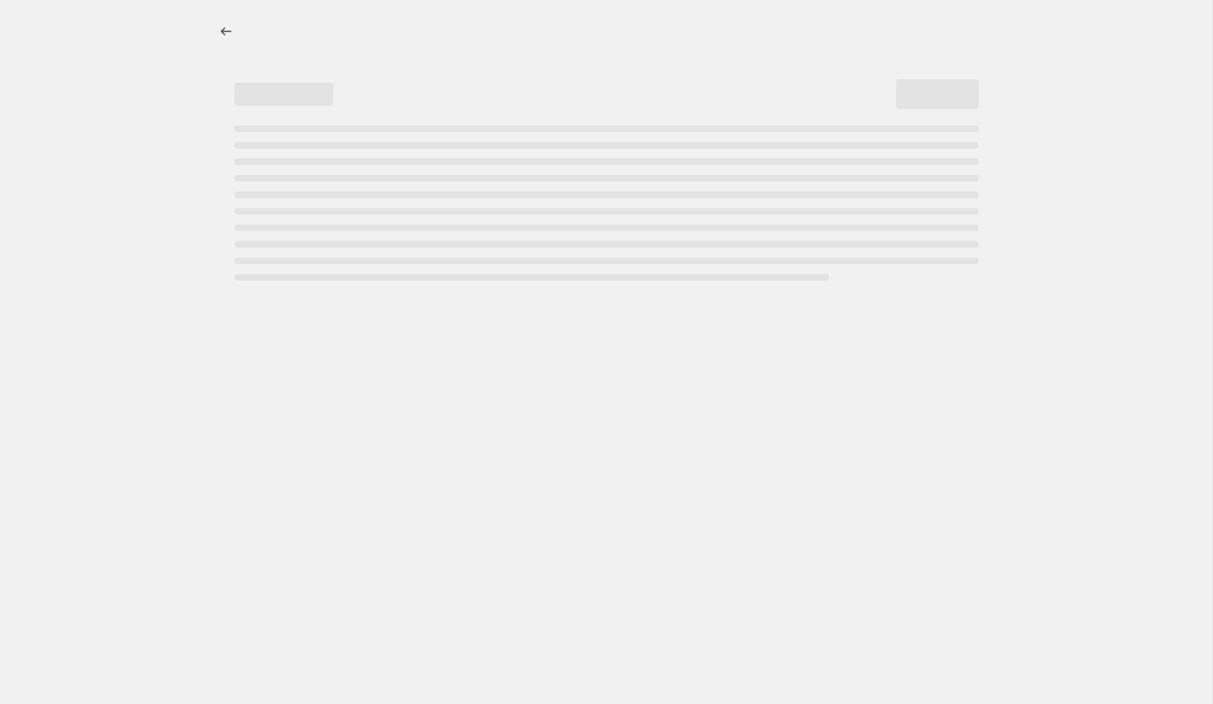
select select "percentage"
select select "collection"
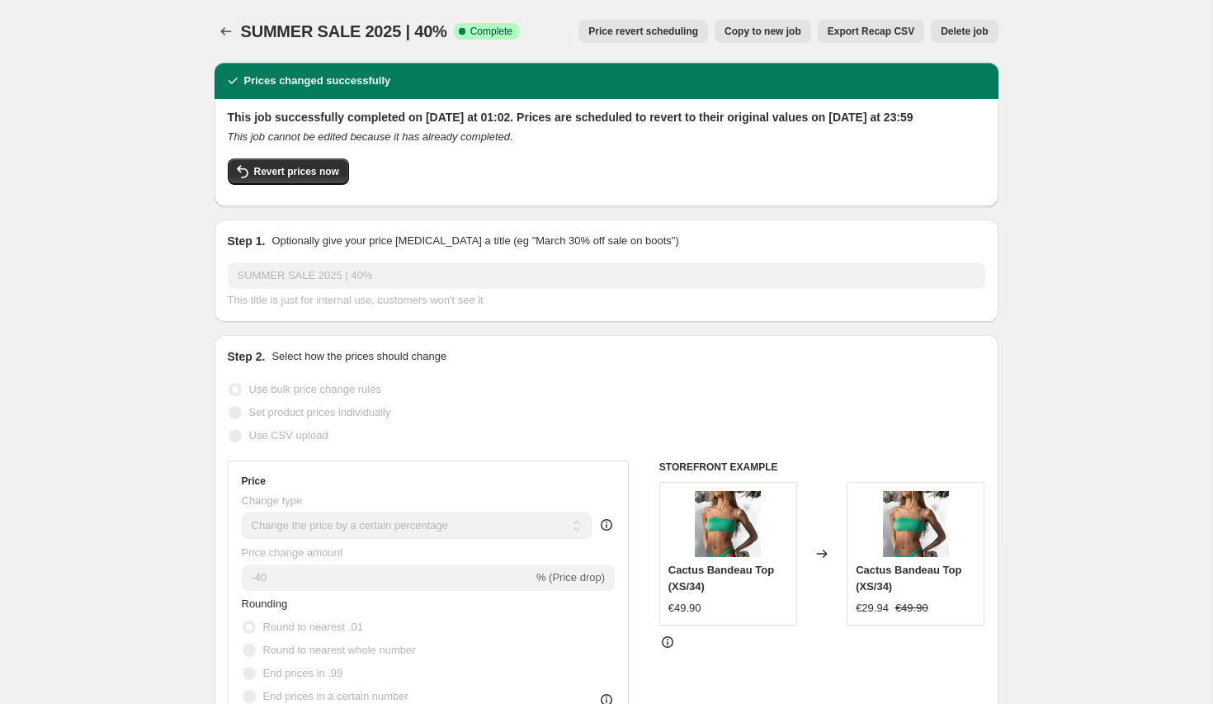
click at [634, 32] on span "Price revert scheduling" at bounding box center [643, 31] width 110 height 13
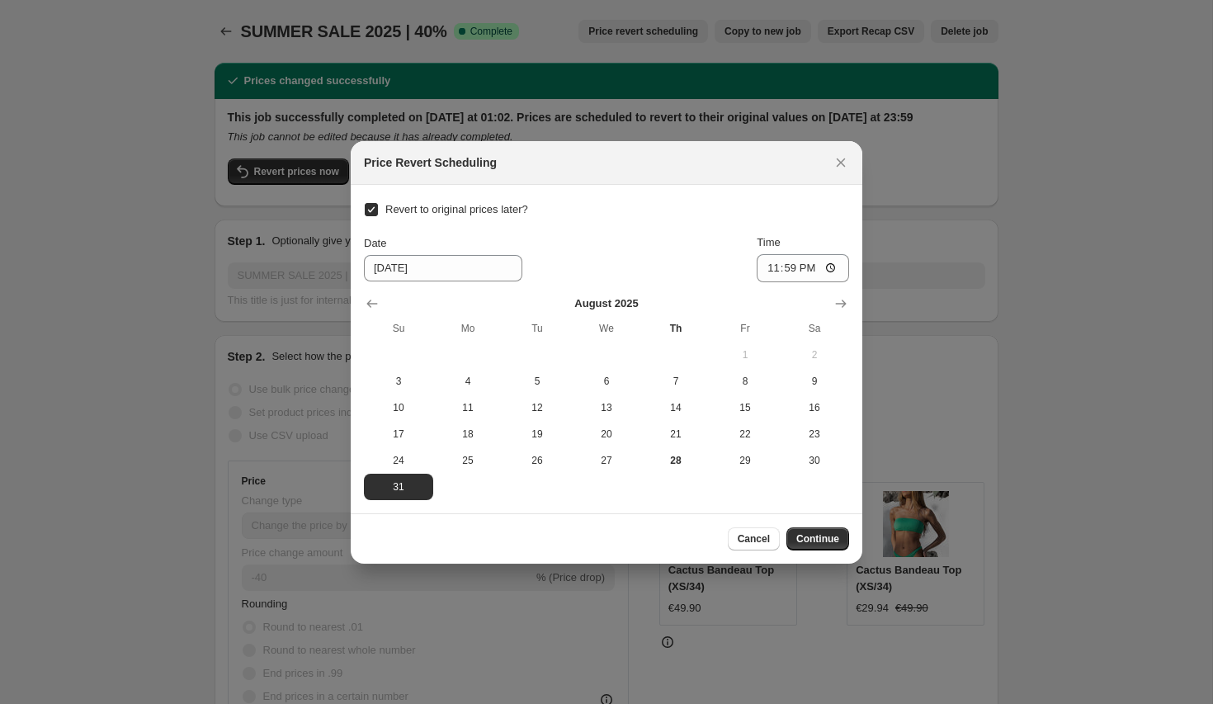
click at [849, 291] on section "Revert to original prices later? Date [DATE] Time 23:59 [DATE] Su Mo Tu We Th F…" at bounding box center [607, 349] width 512 height 328
click at [849, 303] on button "Show next month, September 2025" at bounding box center [840, 303] width 23 height 23
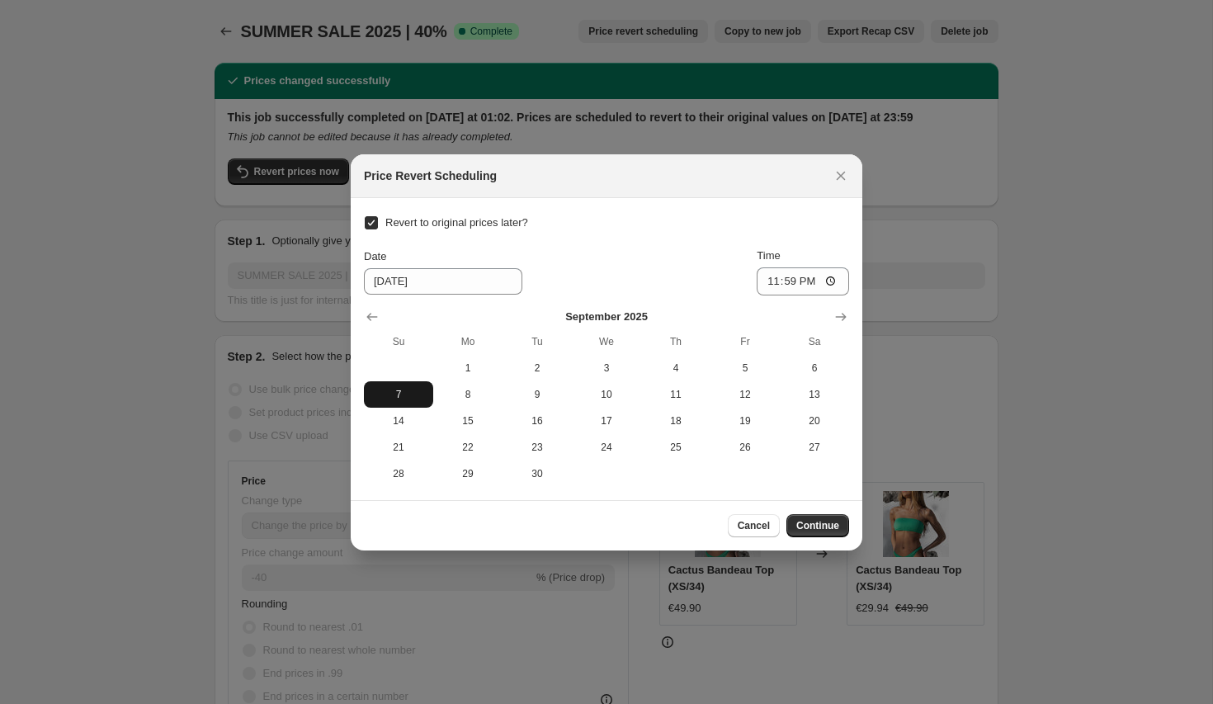
click at [408, 392] on span "7" at bounding box center [398, 394] width 56 height 13
type input "[DATE]"
click at [821, 526] on span "Continue" at bounding box center [817, 525] width 43 height 13
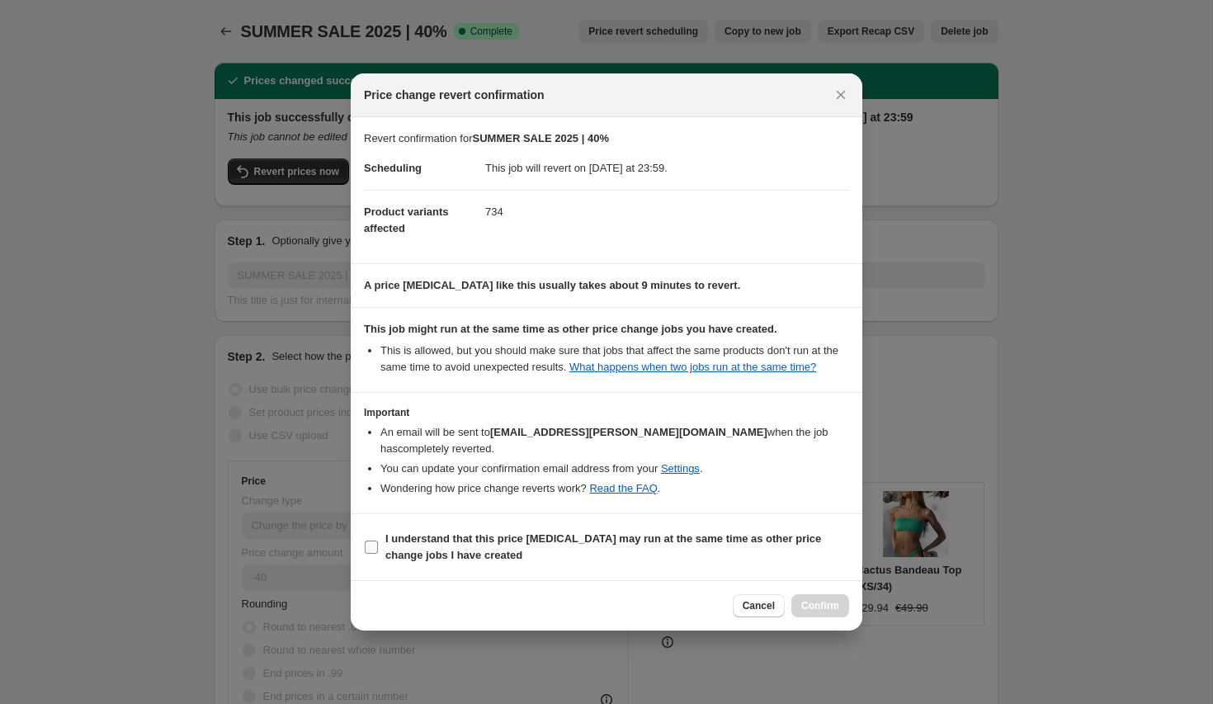
click at [463, 542] on b "I understand that this price [MEDICAL_DATA] may run at the same time as other p…" at bounding box center [603, 546] width 436 height 29
click at [378, 542] on input "I understand that this price [MEDICAL_DATA] may run at the same time as other p…" at bounding box center [371, 546] width 13 height 13
checkbox input "true"
click at [796, 605] on button "Confirm" at bounding box center [820, 605] width 58 height 23
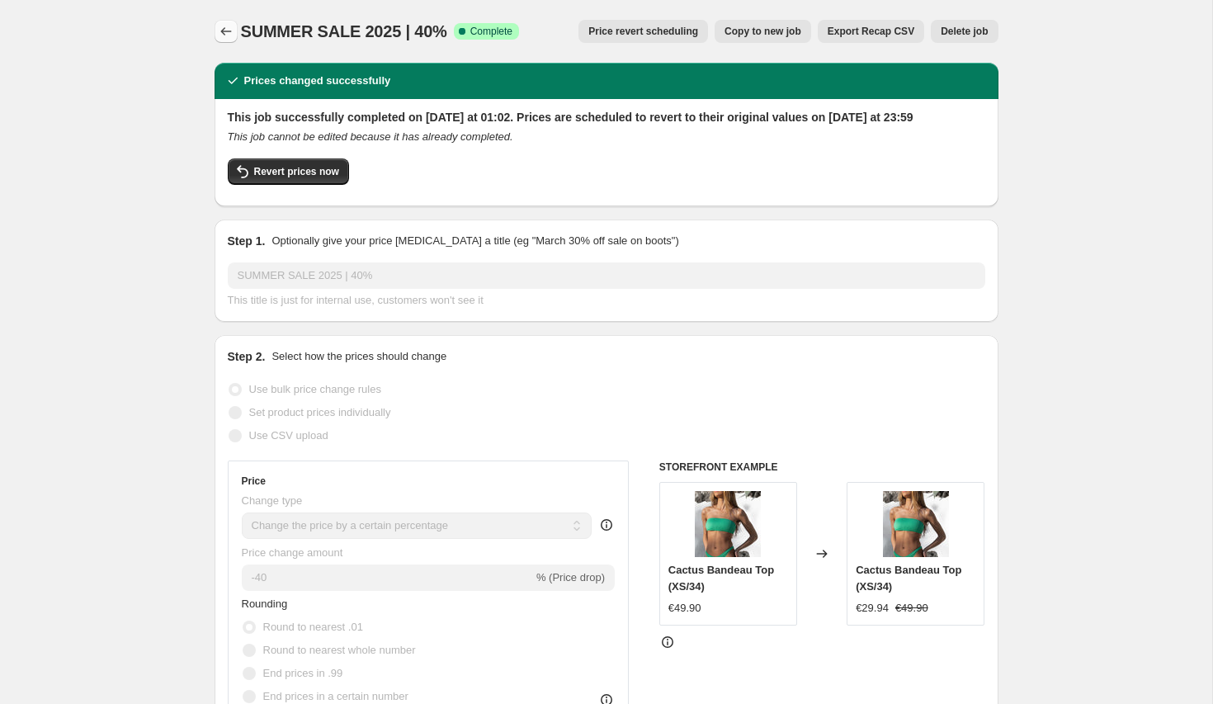
click at [231, 33] on icon "Price change jobs" at bounding box center [226, 31] width 17 height 17
